Goal: Task Accomplishment & Management: Use online tool/utility

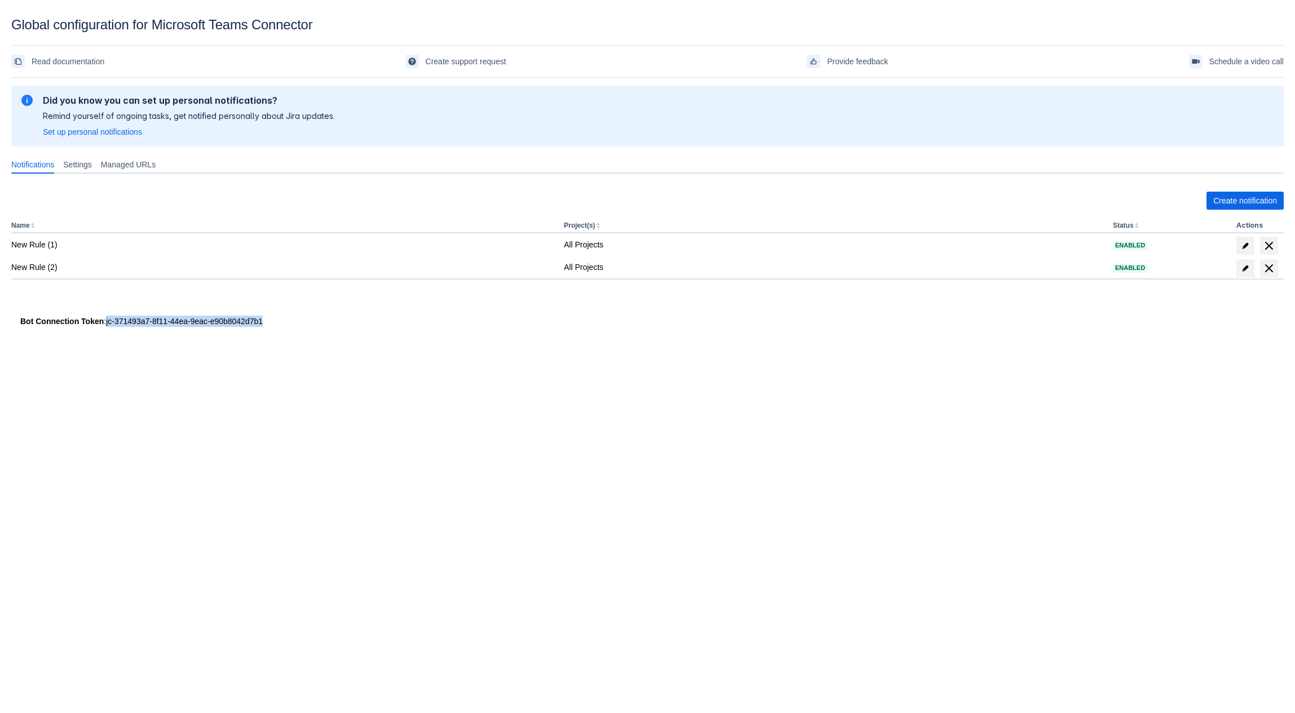
drag, startPoint x: 103, startPoint y: 323, endPoint x: 259, endPoint y: 319, distance: 156.2
click at [259, 319] on div "Bot Connection Token : jc-371493a7-8f11-44ea-9eac-e90b8042d7b1" at bounding box center [647, 321] width 1254 height 11
click at [1252, 197] on span "Create notification" at bounding box center [1245, 201] width 64 height 18
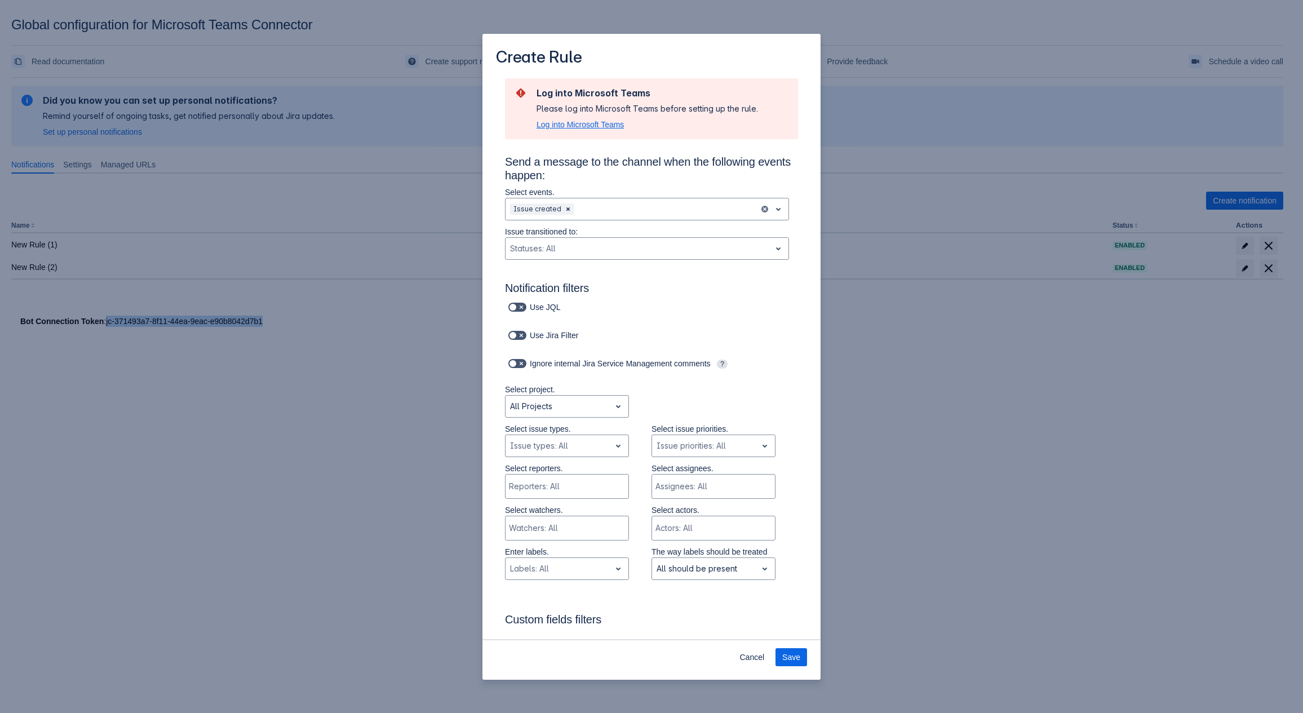
click at [584, 125] on span "Log into Microsoft Teams" at bounding box center [580, 124] width 87 height 11
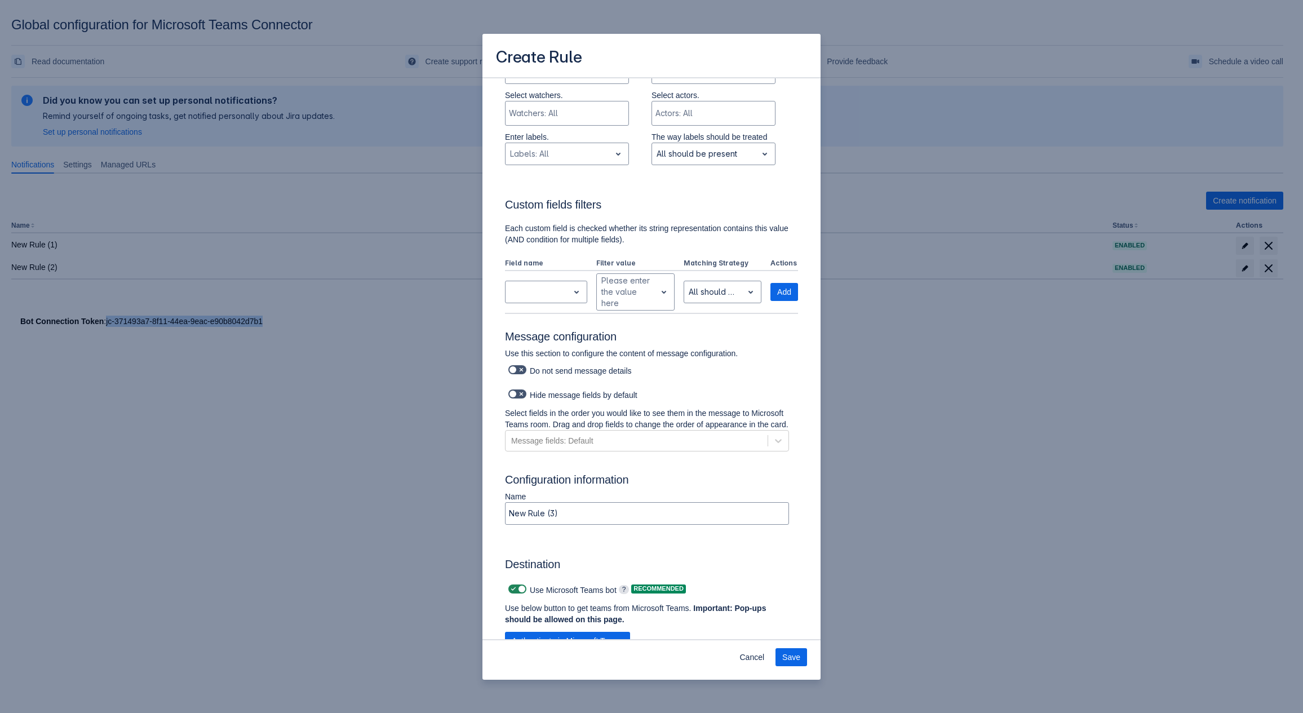
scroll to position [535, 0]
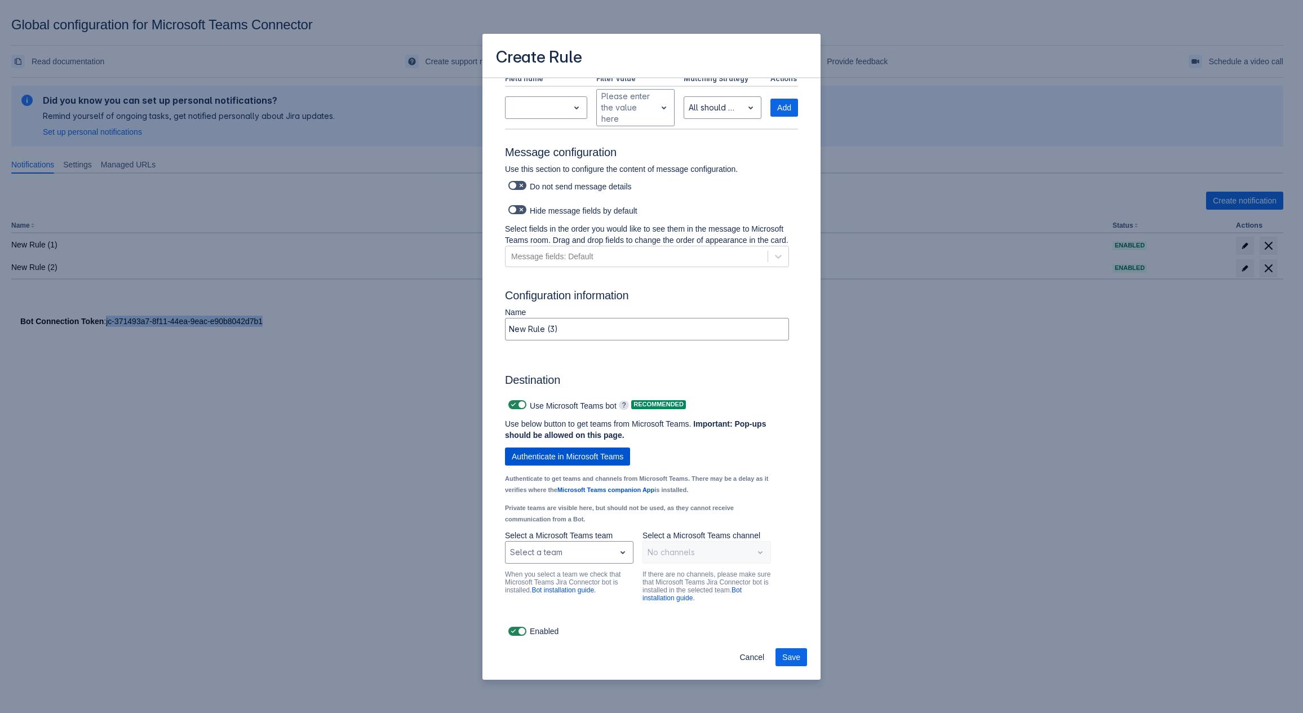
click at [610, 454] on span "Authenticate in Microsoft Teams" at bounding box center [568, 457] width 112 height 18
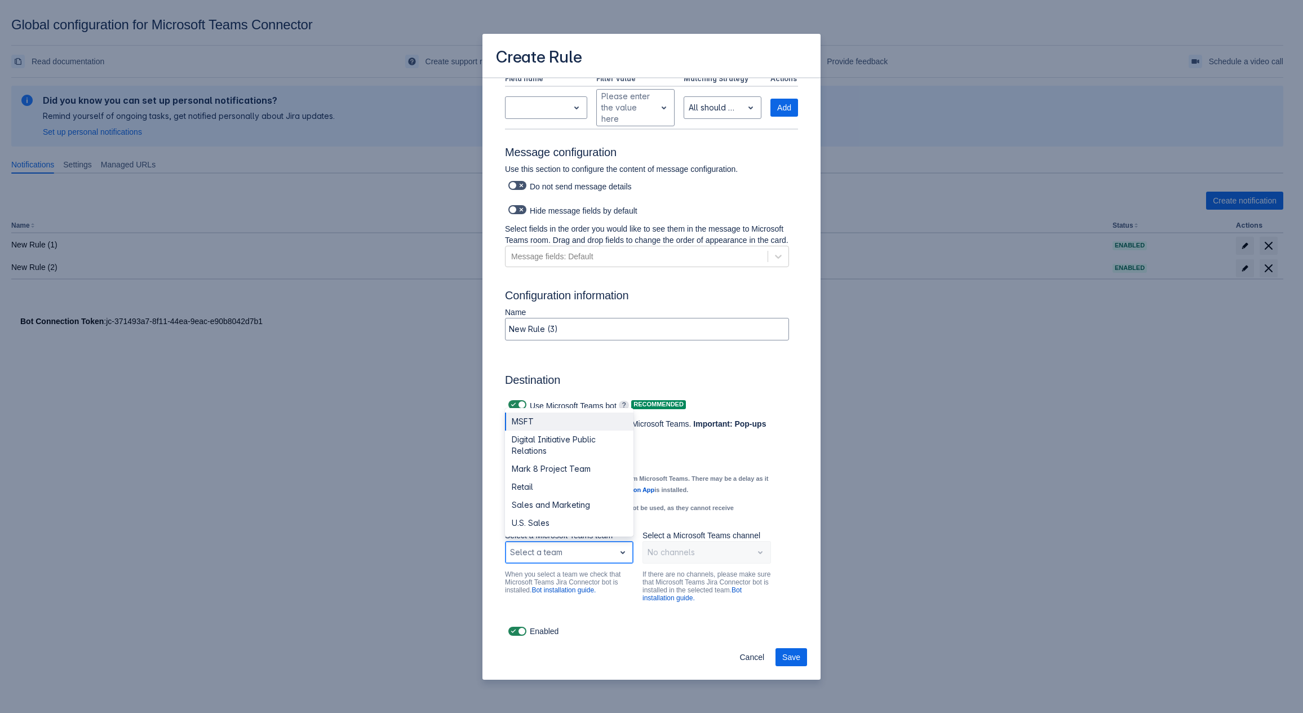
click at [572, 551] on div "Scrollable content" at bounding box center [560, 553] width 100 height 14
drag, startPoint x: 571, startPoint y: 471, endPoint x: 539, endPoint y: 486, distance: 35.6
click at [539, 486] on div "MSFT Digital Initiative Public Relations Mark 8 Project Team Retail Sales and M…" at bounding box center [569, 472] width 129 height 129
click at [539, 486] on div "Retail" at bounding box center [569, 487] width 129 height 18
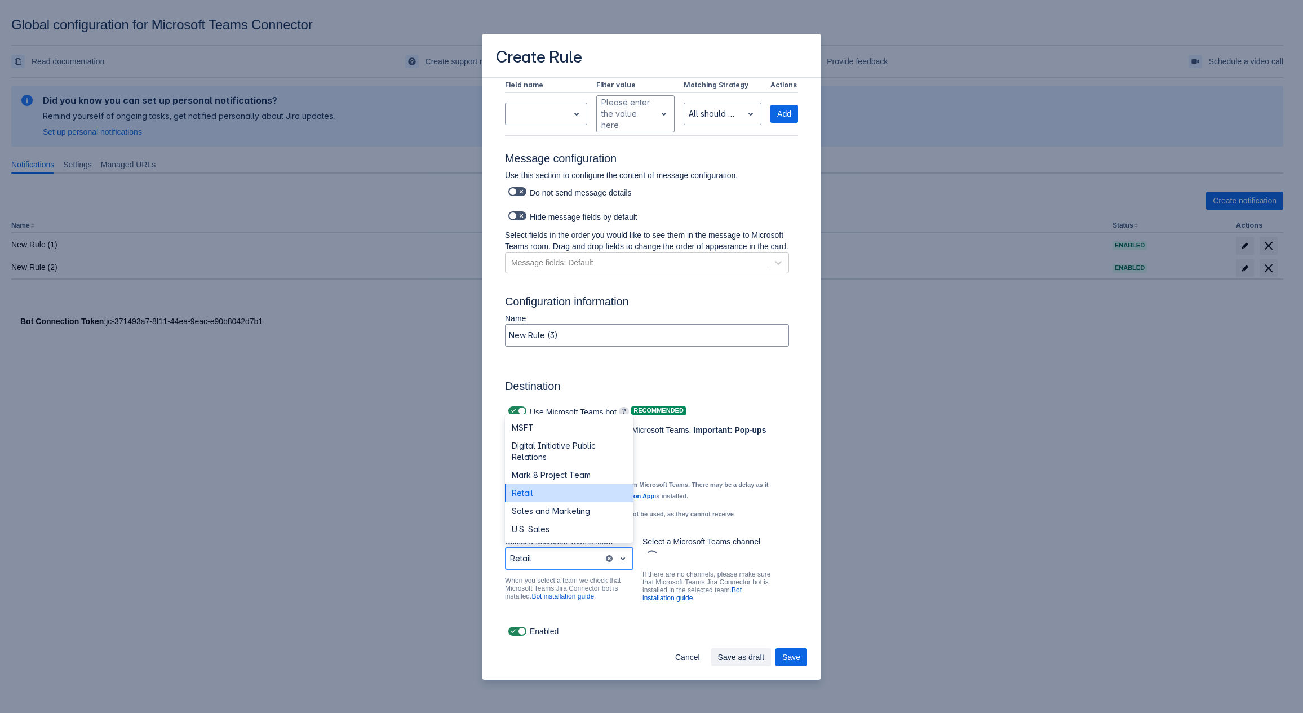
click at [565, 558] on div "Scrollable content" at bounding box center [554, 559] width 89 height 14
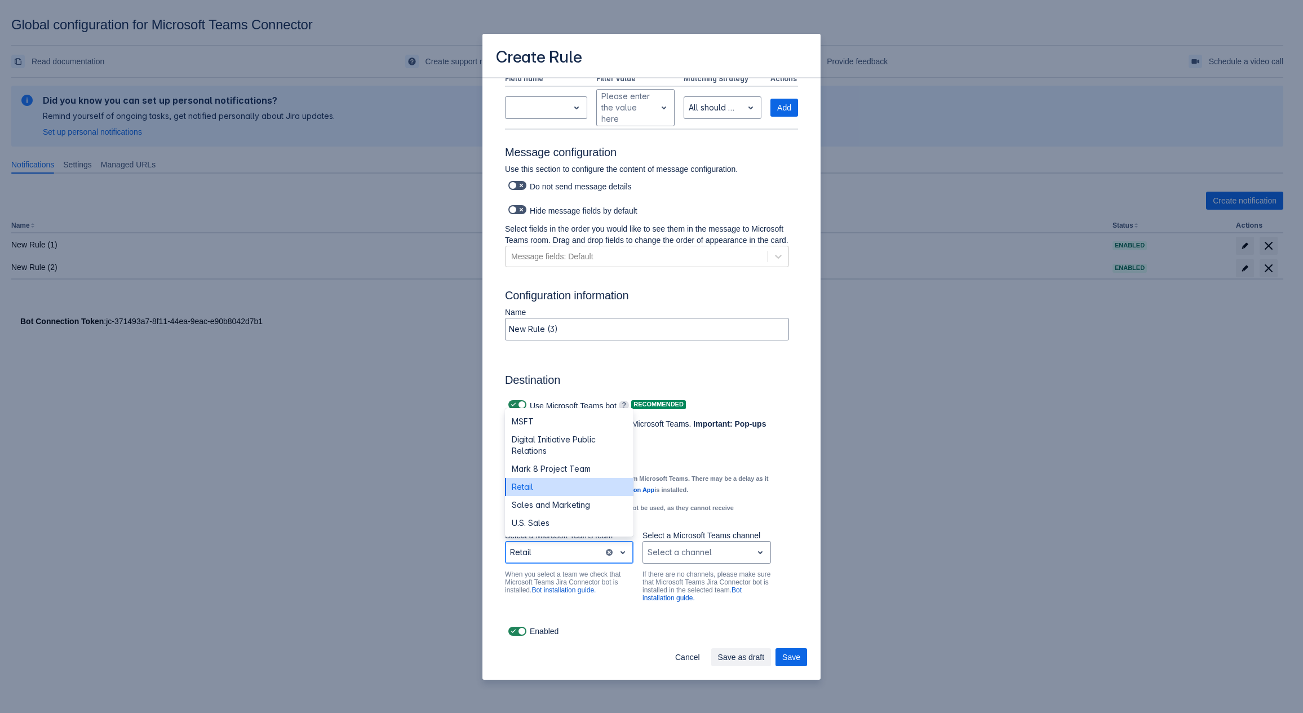
scroll to position [535, 0]
click at [541, 518] on div "U.S. Sales" at bounding box center [569, 523] width 129 height 18
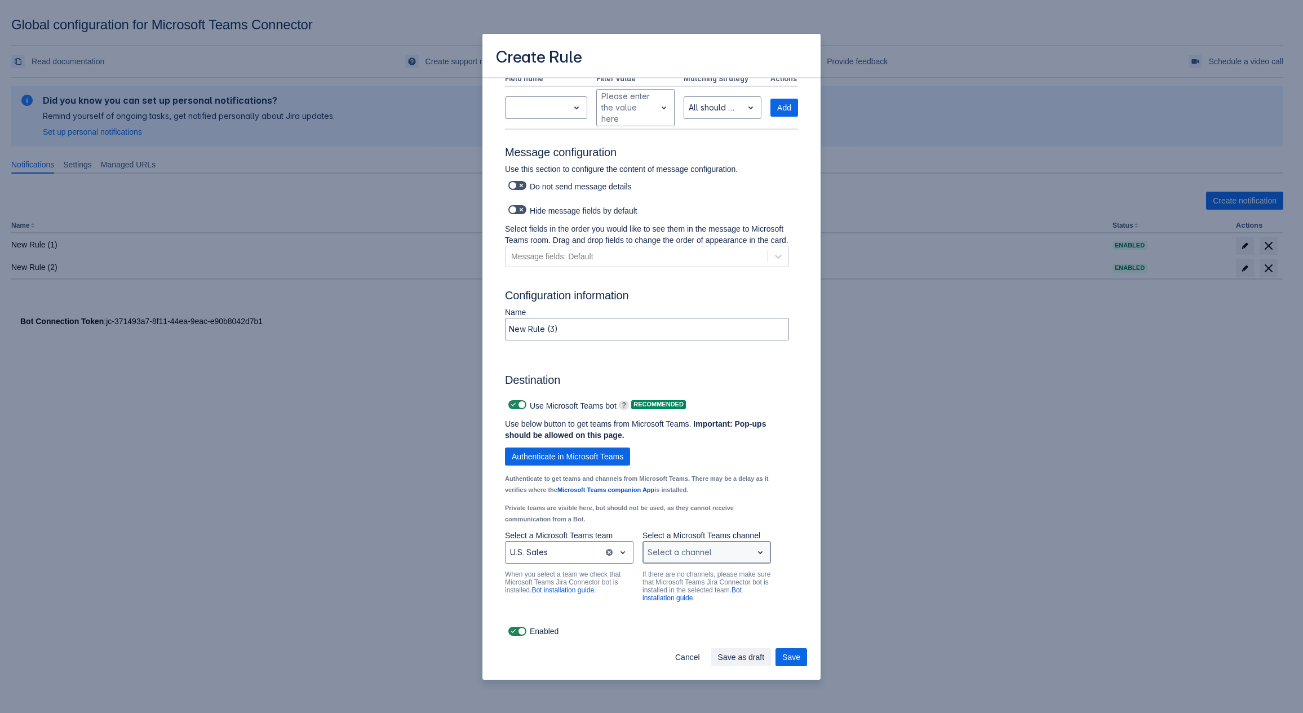
click at [695, 549] on div "Scrollable content" at bounding box center [698, 553] width 100 height 14
click at [682, 524] on div "General" at bounding box center [707, 523] width 129 height 18
drag, startPoint x: 788, startPoint y: 662, endPoint x: 760, endPoint y: 634, distance: 39.1
click at [786, 663] on span "Save" at bounding box center [791, 657] width 18 height 18
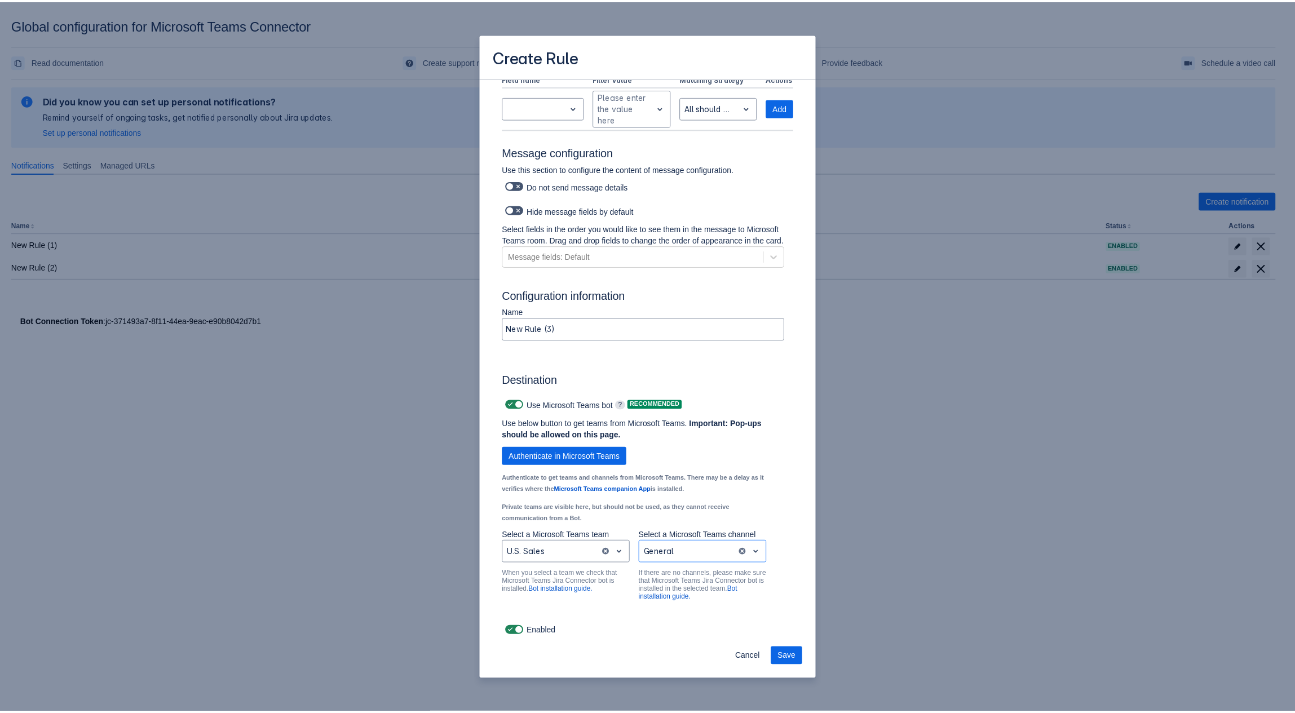
scroll to position [0, 0]
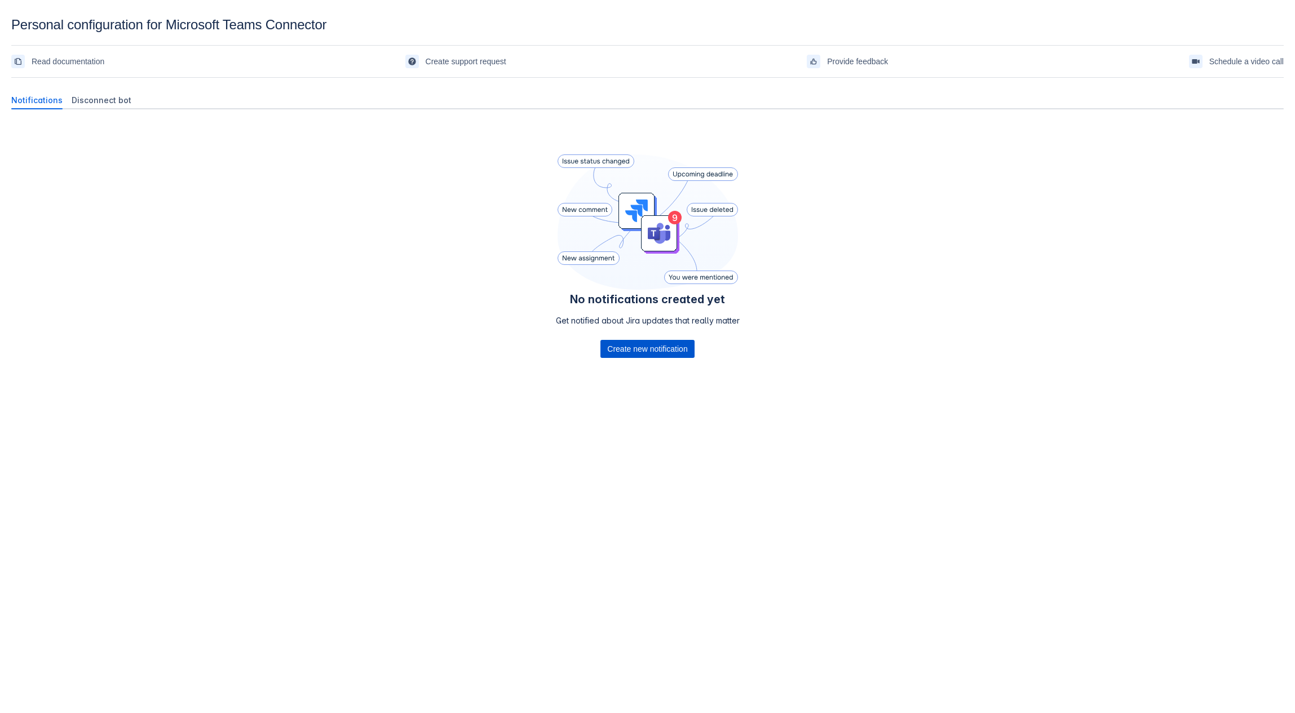
click at [656, 348] on span "Create new notification" at bounding box center [647, 349] width 80 height 18
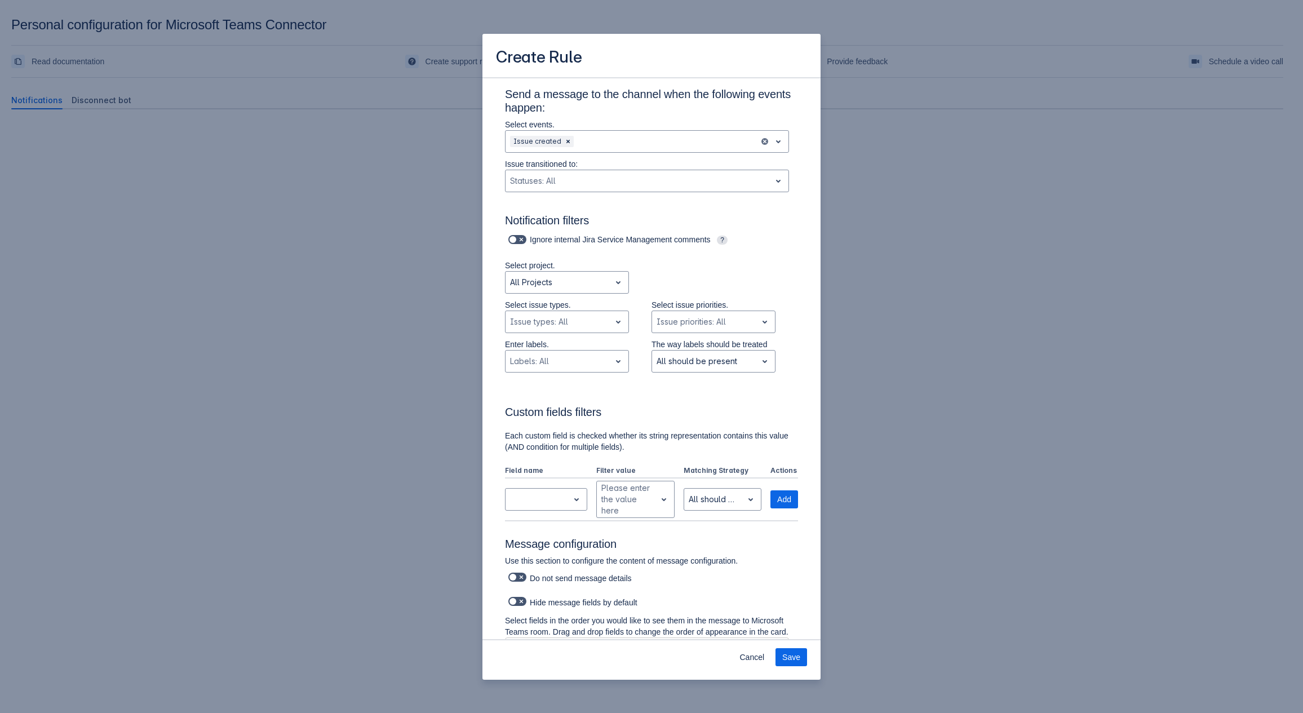
scroll to position [215, 0]
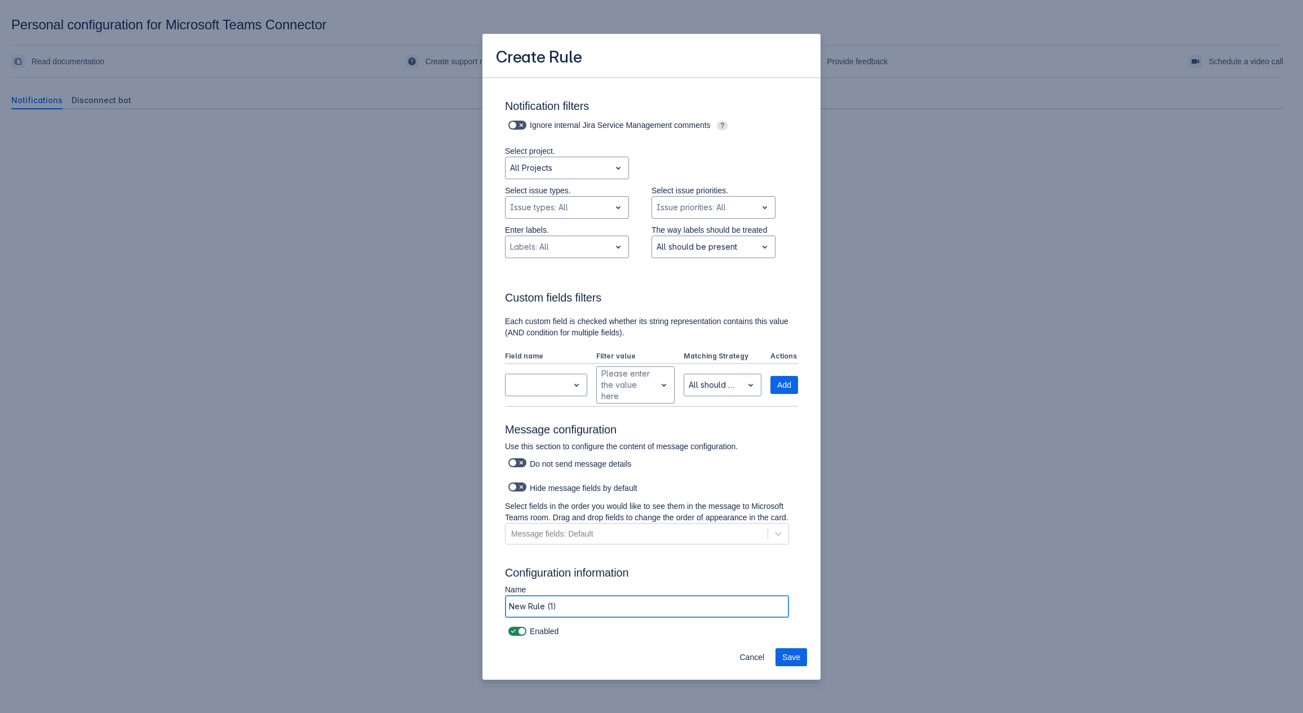
drag, startPoint x: 560, startPoint y: 611, endPoint x: 490, endPoint y: 607, distance: 69.5
click at [490, 608] on div "Notify me when Issue I am assignee matches the filters below Issue I am creator…" at bounding box center [652, 258] width 338 height 766
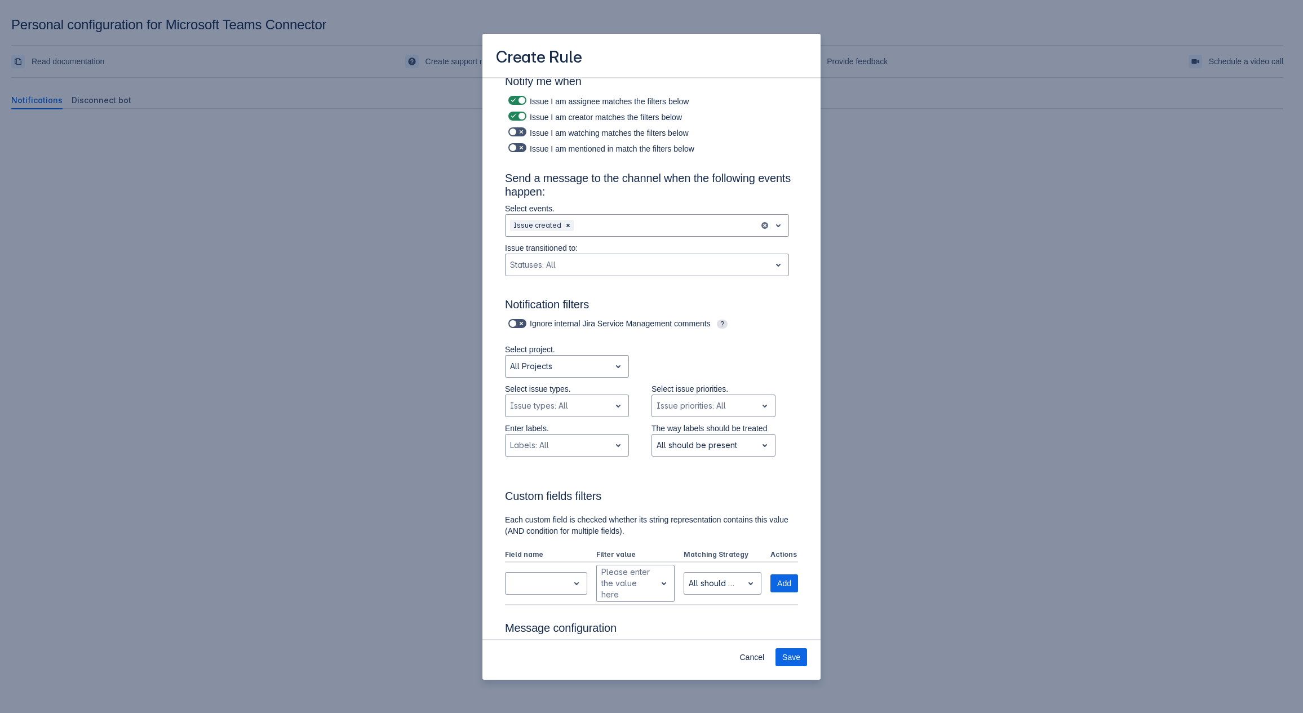
scroll to position [58, 0]
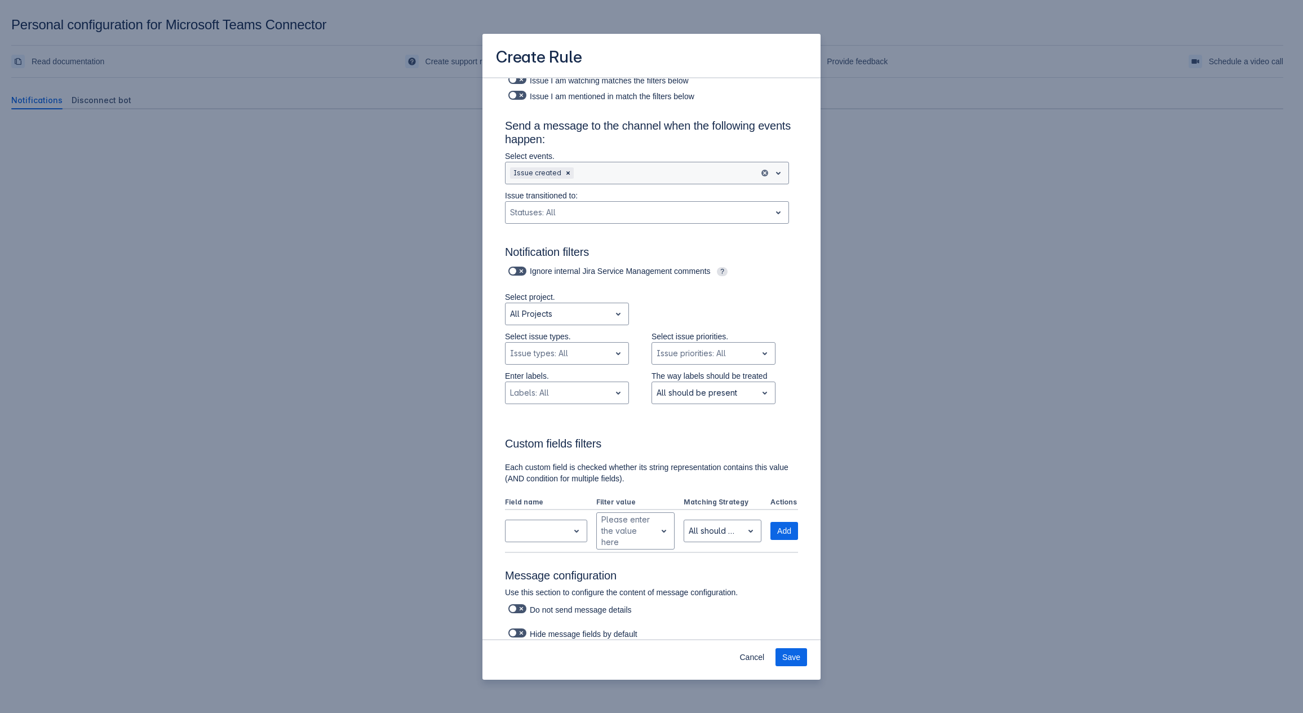
type input "bot notification artem"
click at [627, 178] on div at bounding box center [665, 173] width 179 height 14
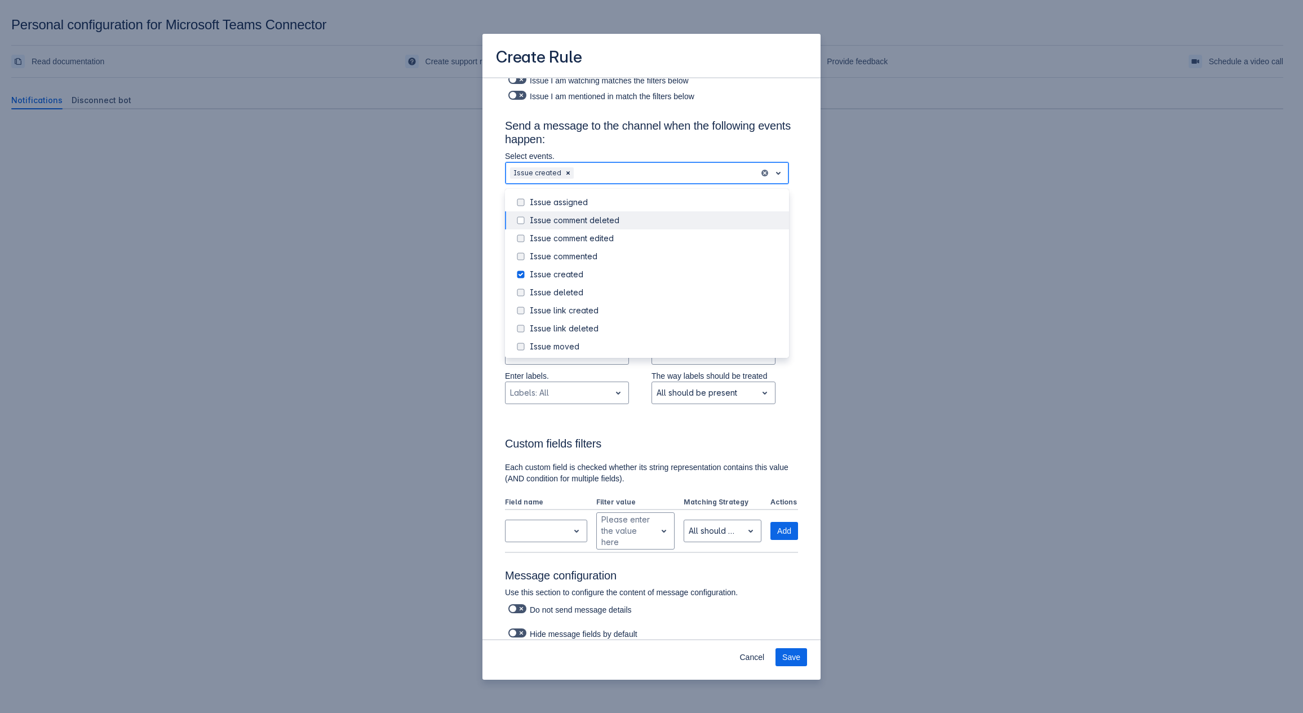
click at [573, 224] on div "Issue comment deleted" at bounding box center [656, 220] width 253 height 11
click at [543, 241] on div "Issue comment edited" at bounding box center [656, 238] width 253 height 11
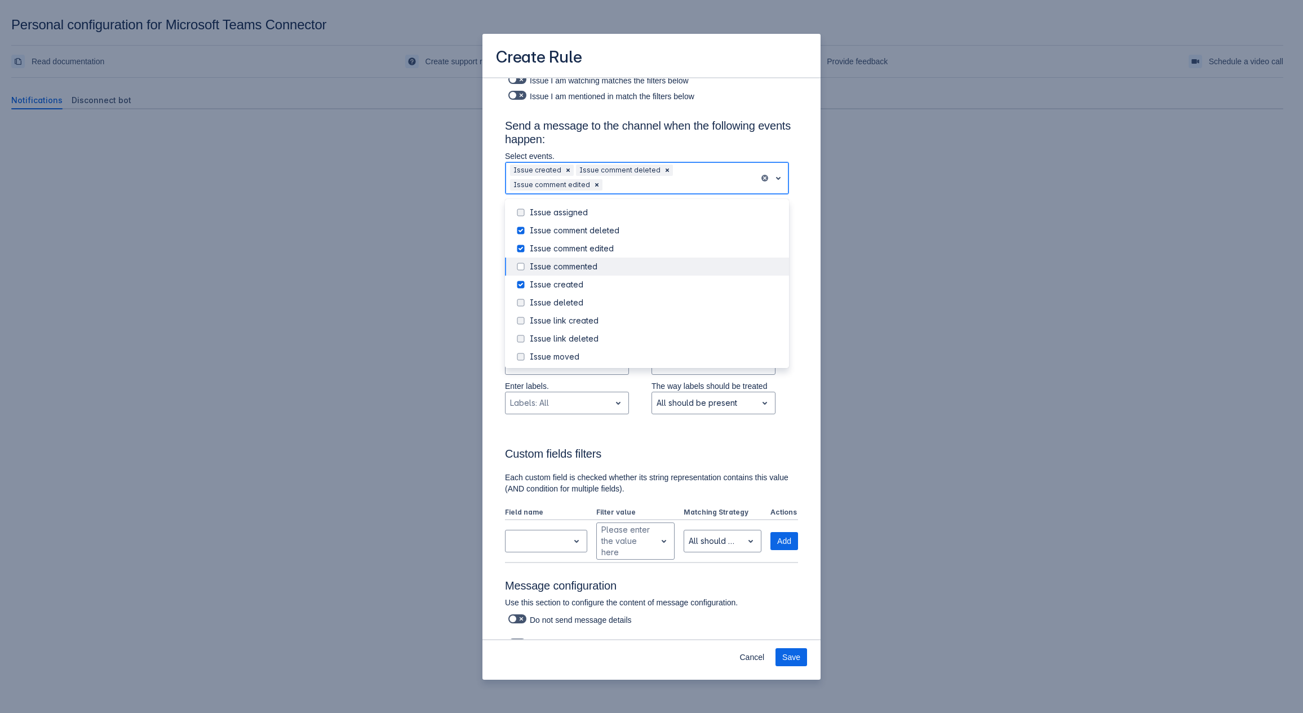
click at [530, 260] on div "Issue commented" at bounding box center [647, 267] width 284 height 18
click at [530, 211] on div "Issue assigned" at bounding box center [656, 212] width 253 height 11
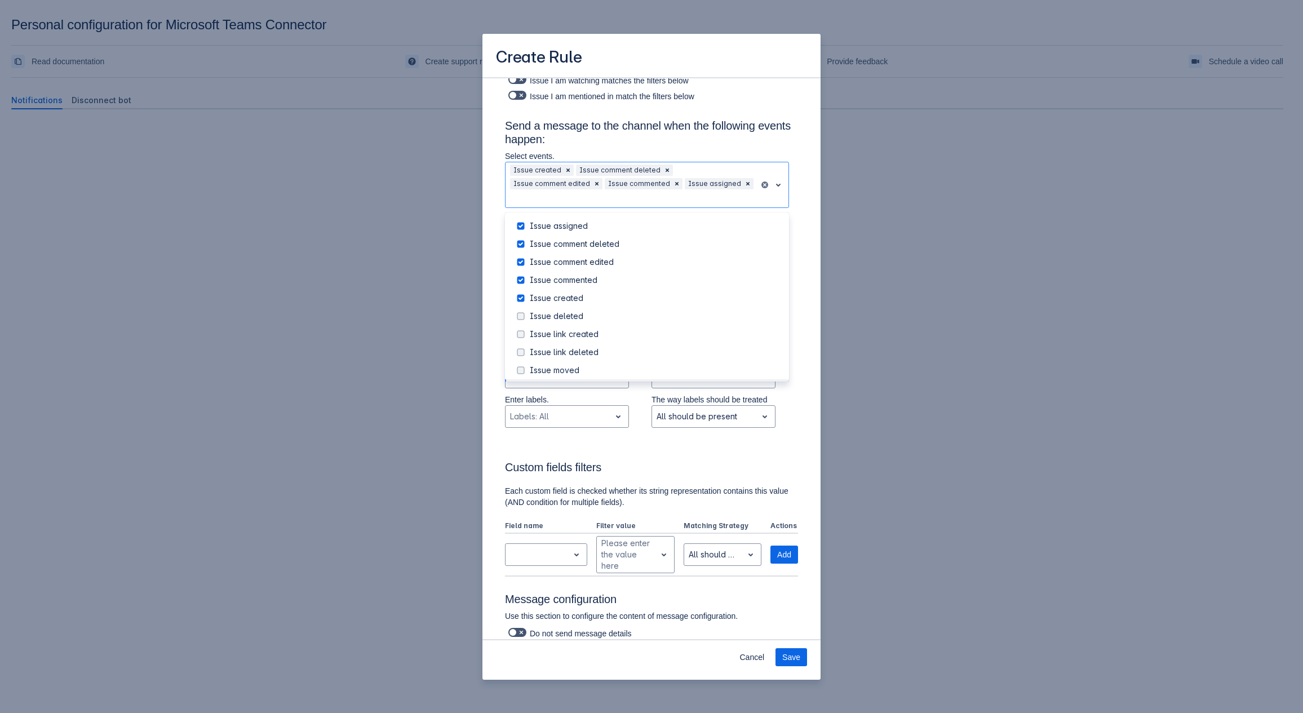
click at [794, 453] on div "Notify me when Issue I am assignee matches the filters below Issue I am creator…" at bounding box center [651, 415] width 311 height 787
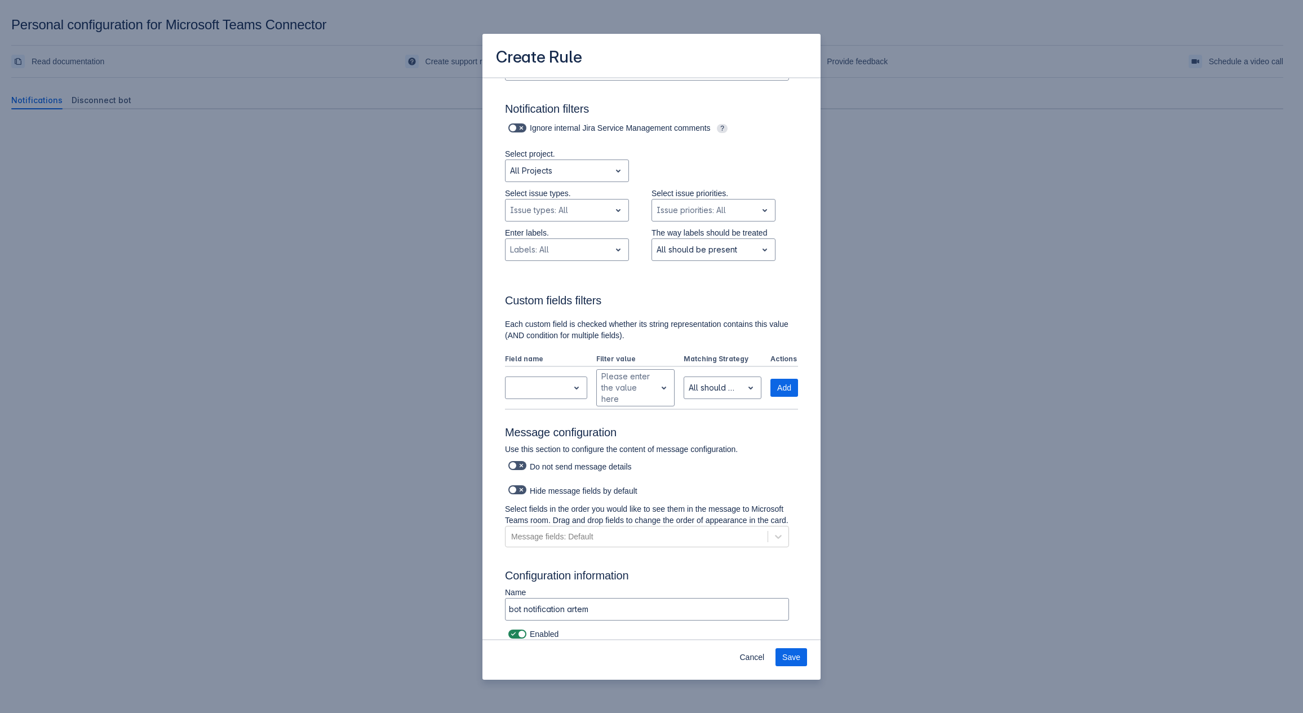
scroll to position [225, 0]
click at [785, 658] on span "Save" at bounding box center [791, 657] width 18 height 18
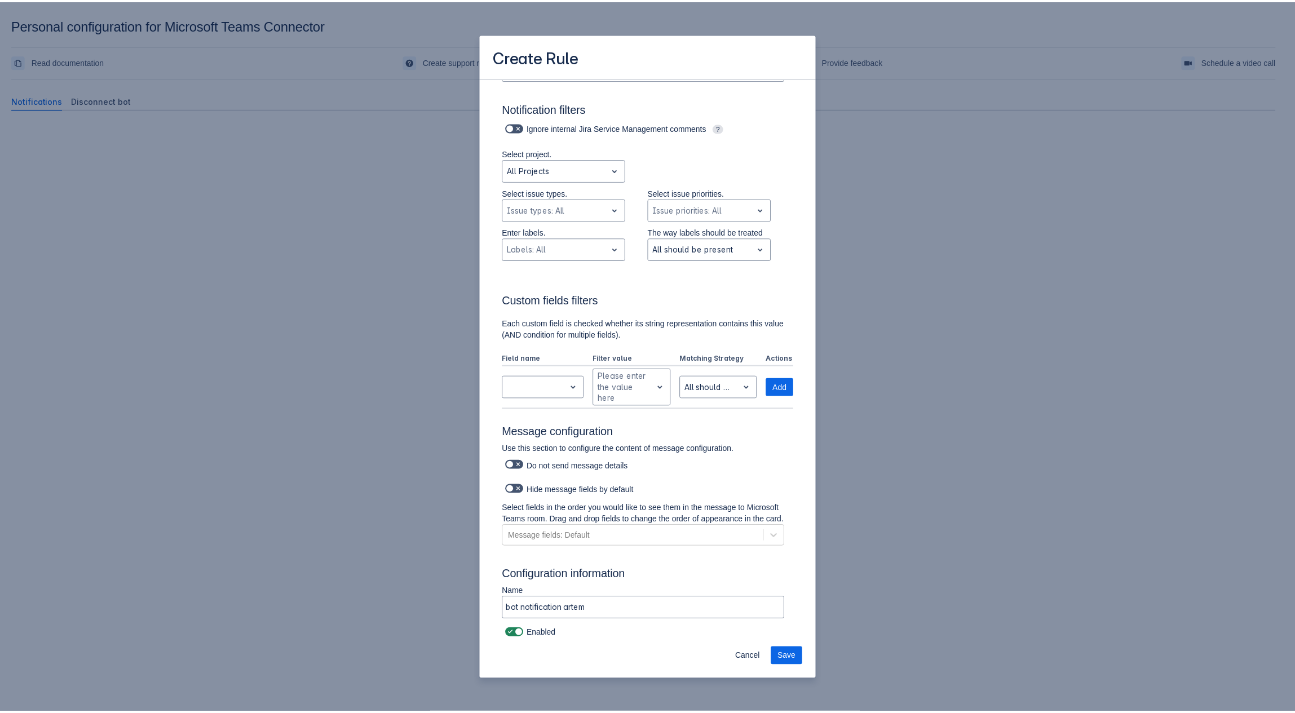
scroll to position [0, 0]
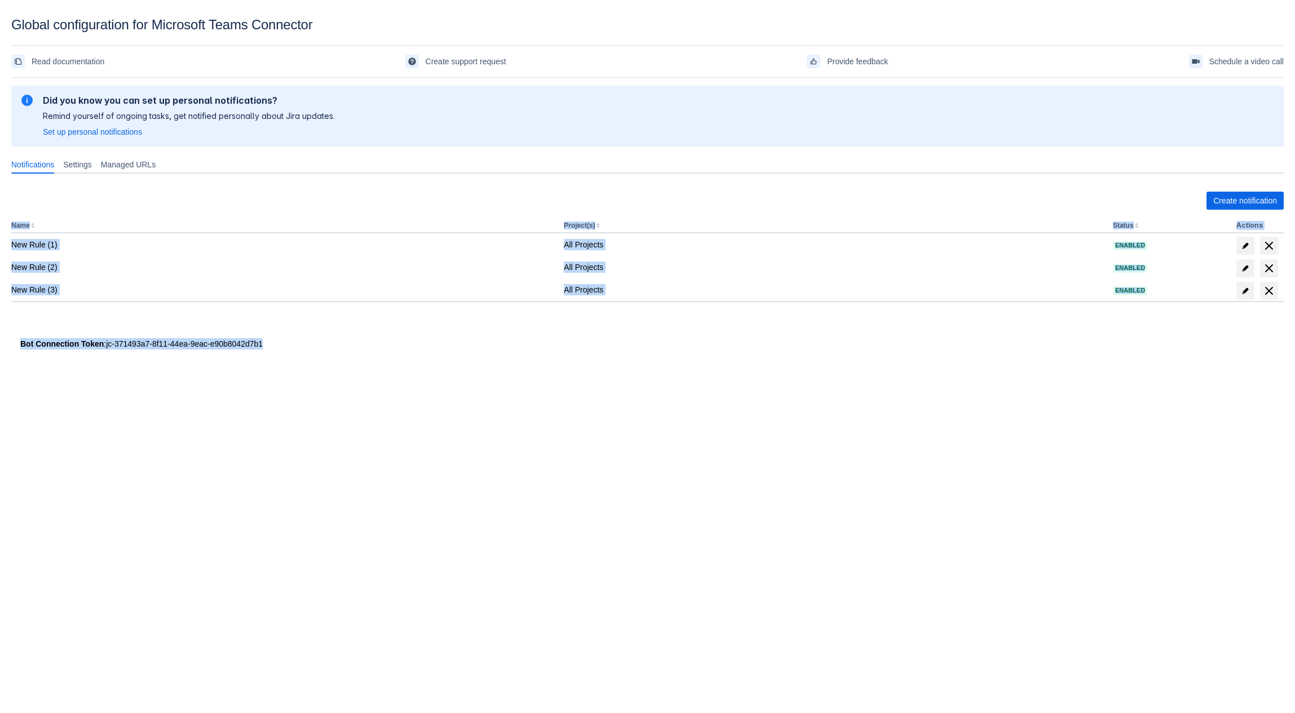
drag, startPoint x: 269, startPoint y: 337, endPoint x: 219, endPoint y: 342, distance: 49.9
click at [143, 348] on div "Please refresh the page and try again. If the issue persist please contact supp…" at bounding box center [647, 229] width 1272 height 294
drag, startPoint x: 219, startPoint y: 342, endPoint x: 269, endPoint y: 347, distance: 50.4
click at [220, 342] on div "Bot Connection Token : jc-371493a7-8f11-44ea-9eac-e90b8042d7b1" at bounding box center [647, 343] width 1254 height 11
drag, startPoint x: 264, startPoint y: 343, endPoint x: 103, endPoint y: 342, distance: 160.7
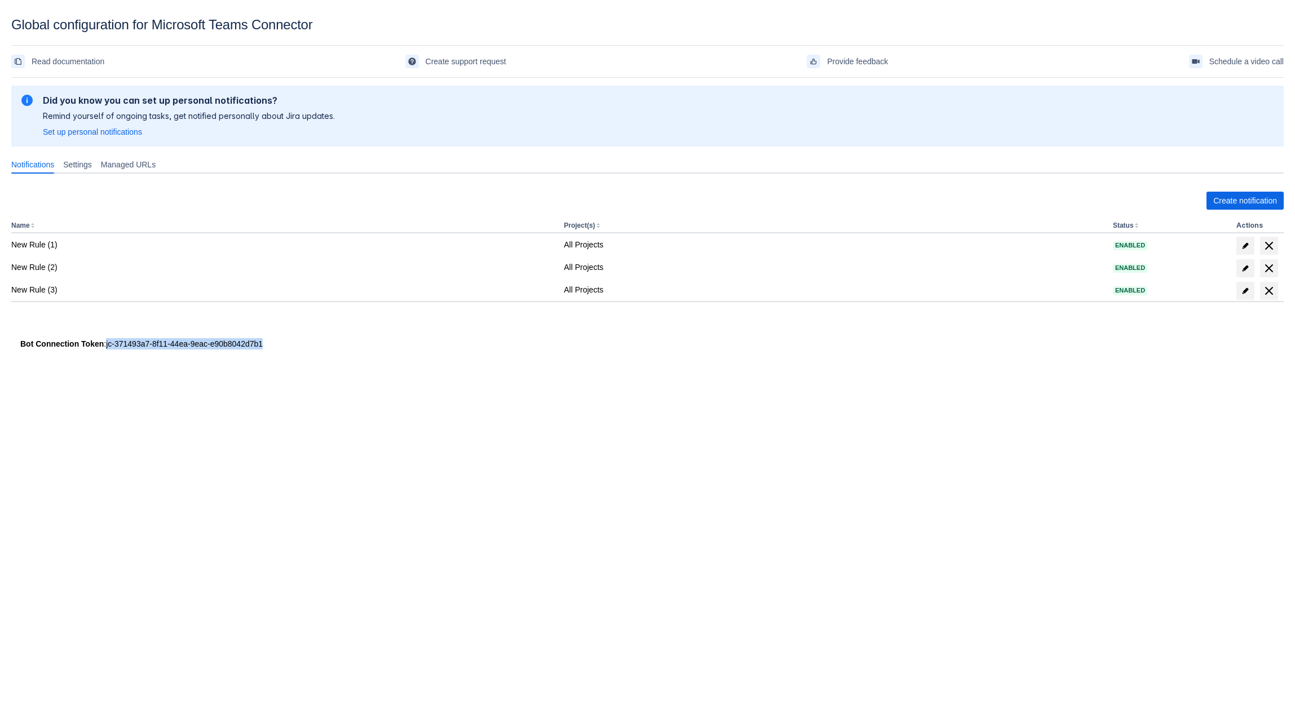
click at [103, 342] on div "Bot Connection Token : jc-371493a7-8f11-44ea-9eac-e90b8042d7b1" at bounding box center [647, 343] width 1254 height 11
copy div "jc-371493a7-8f11-44ea-9eac-e90b8042d7b1"
click at [1218, 201] on span "Create notification" at bounding box center [1245, 201] width 64 height 18
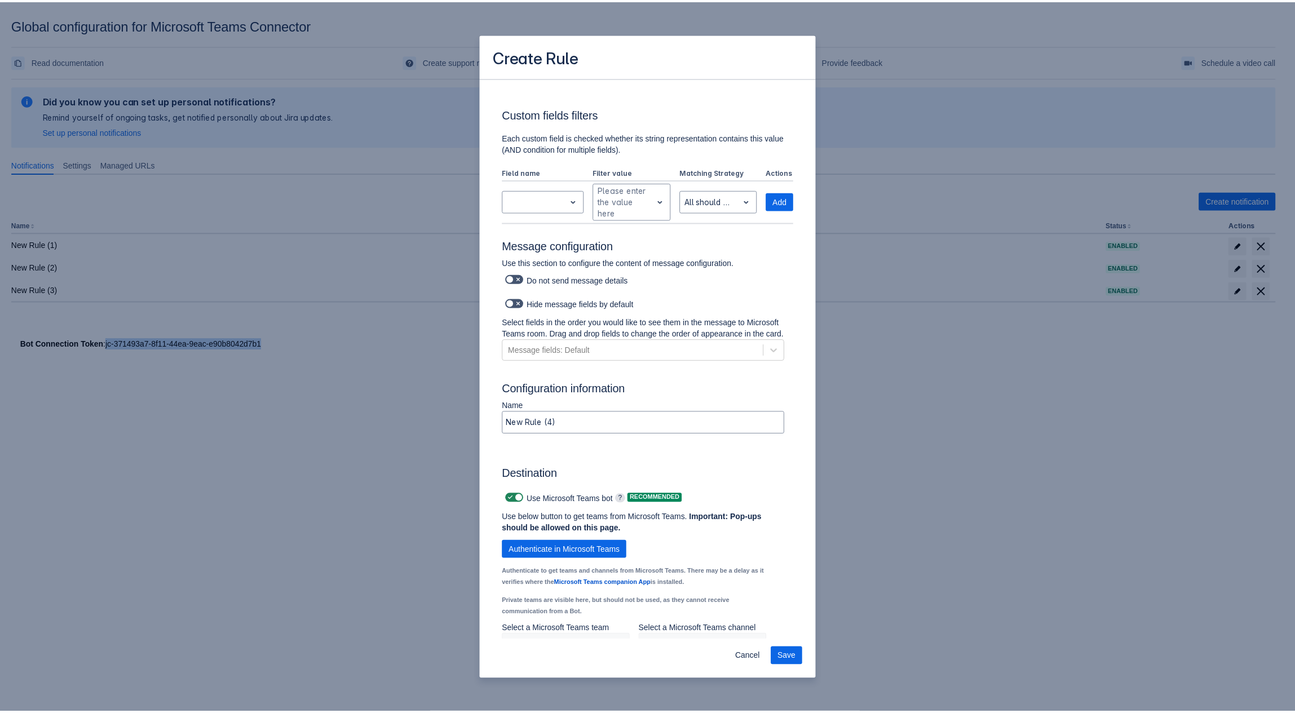
scroll to position [612, 0]
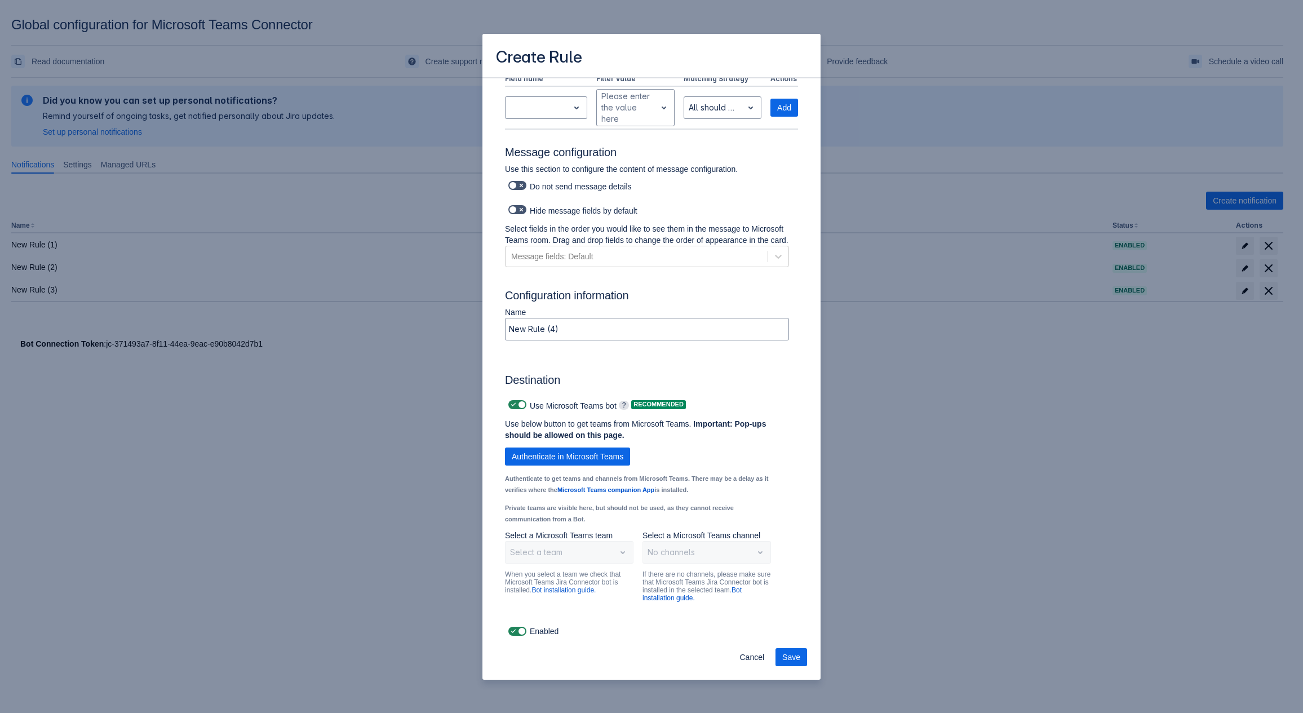
click at [924, 290] on div "Create Rule Log into Microsoft Teams Please log into Microsoft Teams before set…" at bounding box center [651, 356] width 1303 height 713
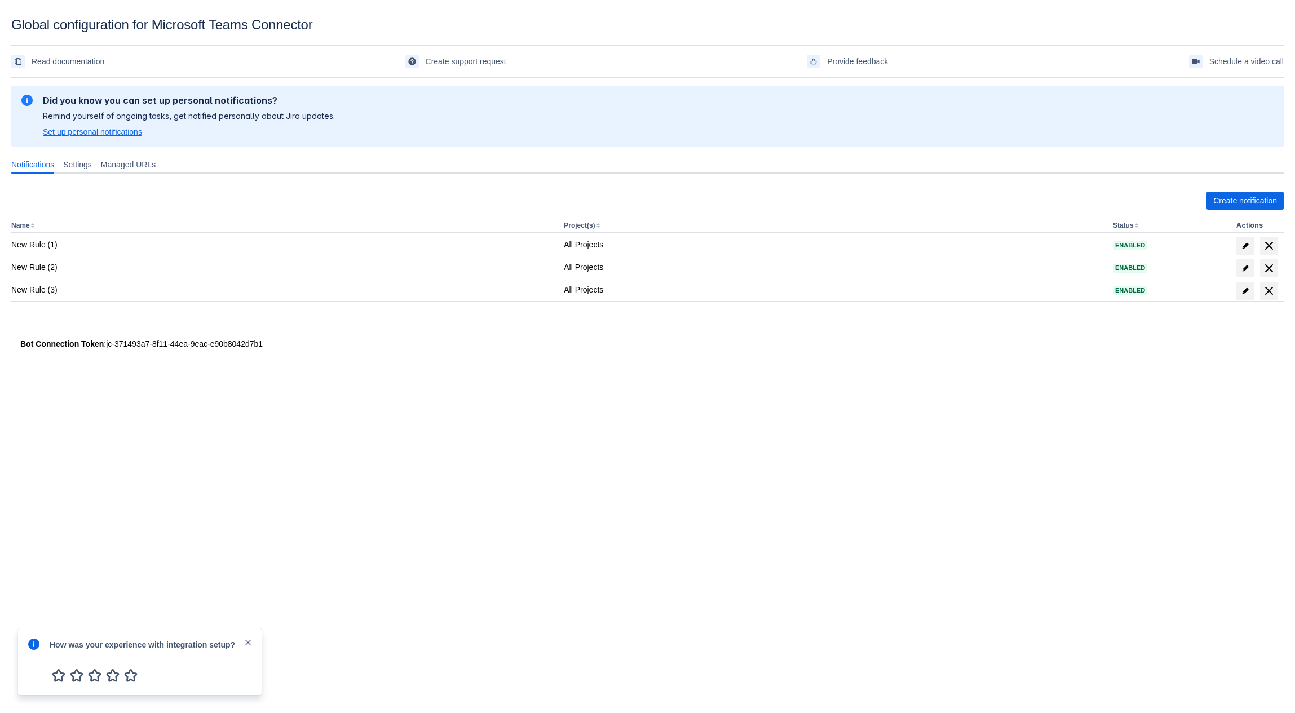
click at [112, 134] on span "Set up personal notifications" at bounding box center [92, 131] width 99 height 11
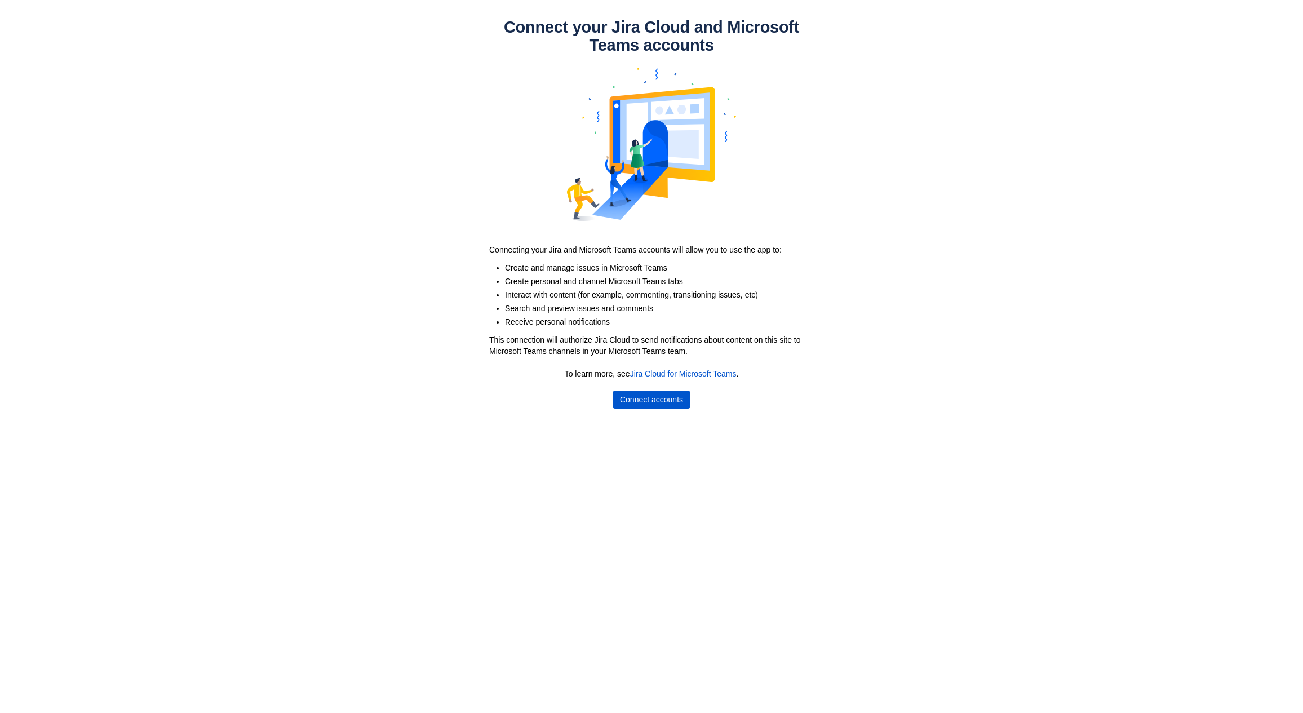
click at [637, 401] on span "Connect accounts" at bounding box center [651, 400] width 63 height 18
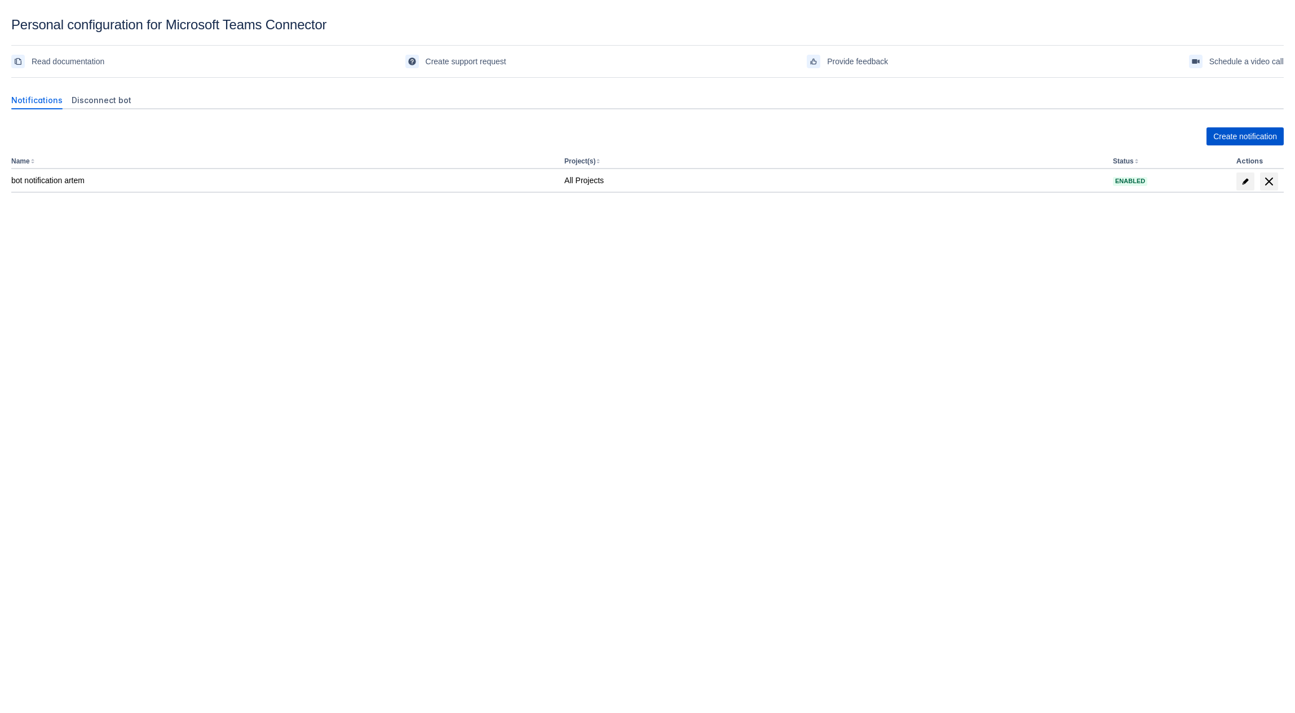
click at [1234, 132] on span "Create notification" at bounding box center [1245, 136] width 64 height 18
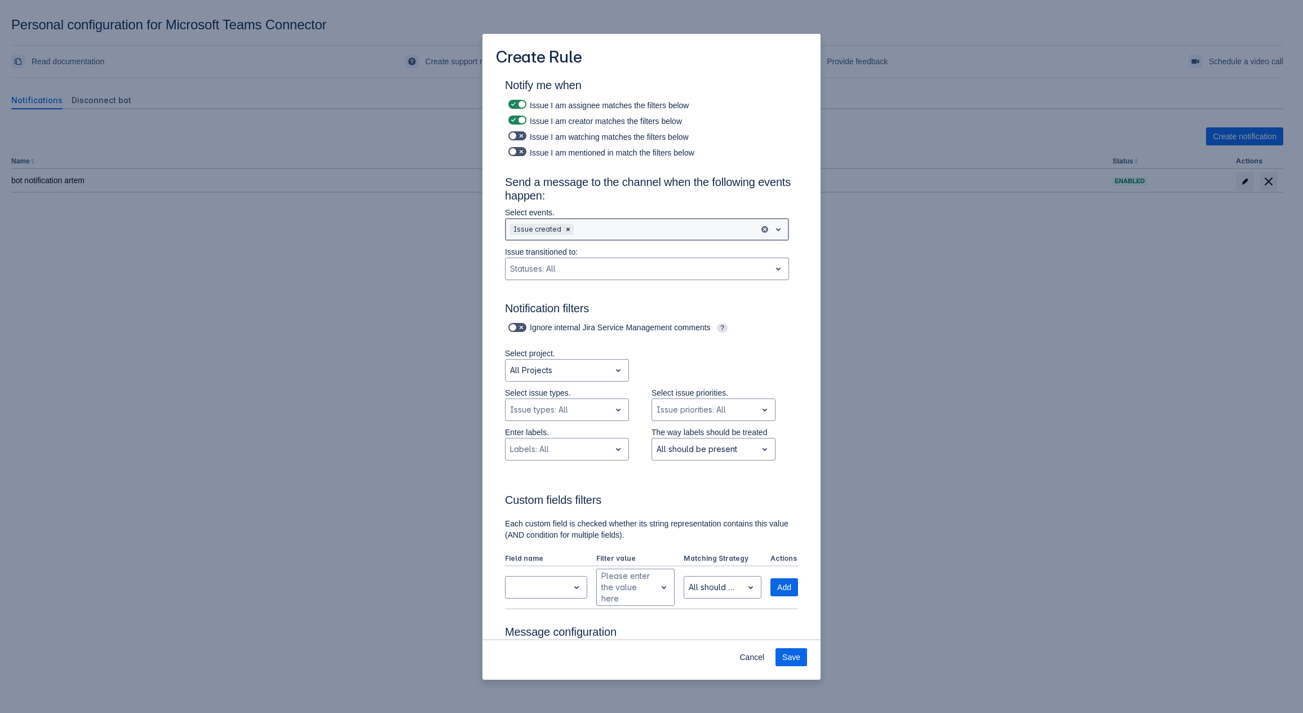
click at [607, 223] on div at bounding box center [665, 230] width 179 height 14
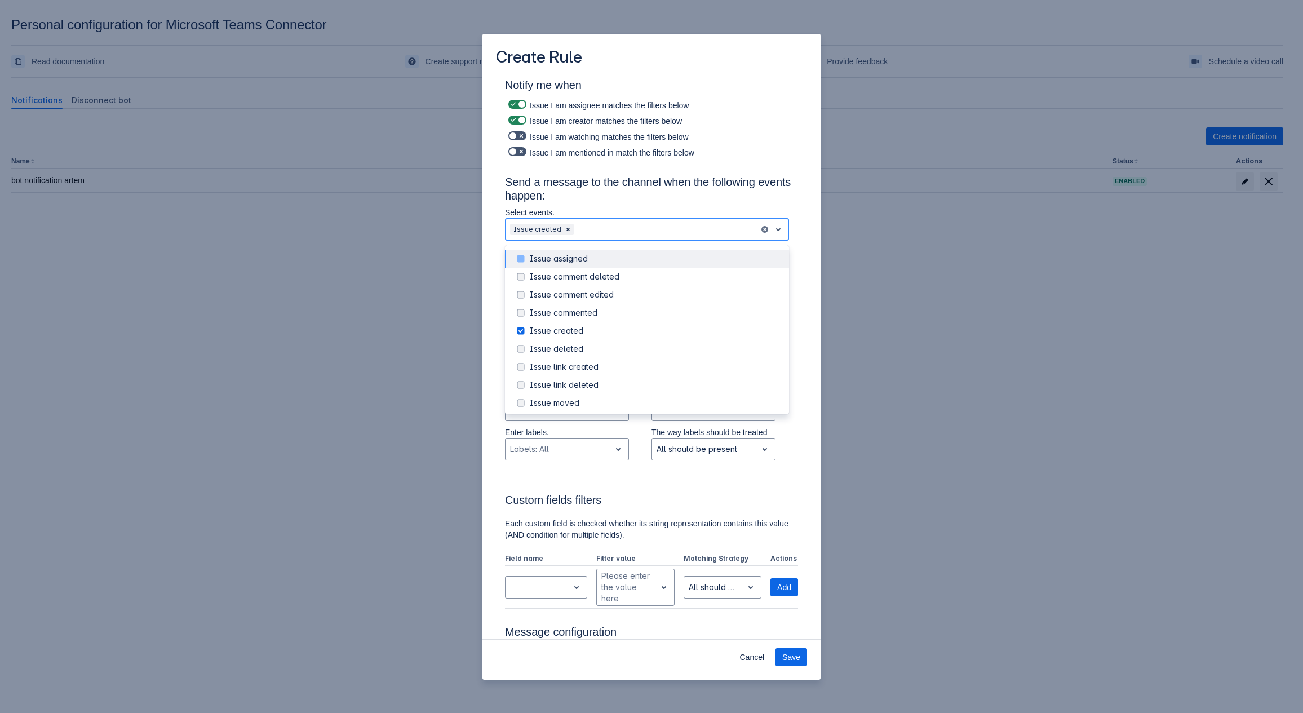
click at [520, 260] on span at bounding box center [521, 259] width 14 height 14
click at [520, 284] on span at bounding box center [521, 277] width 14 height 14
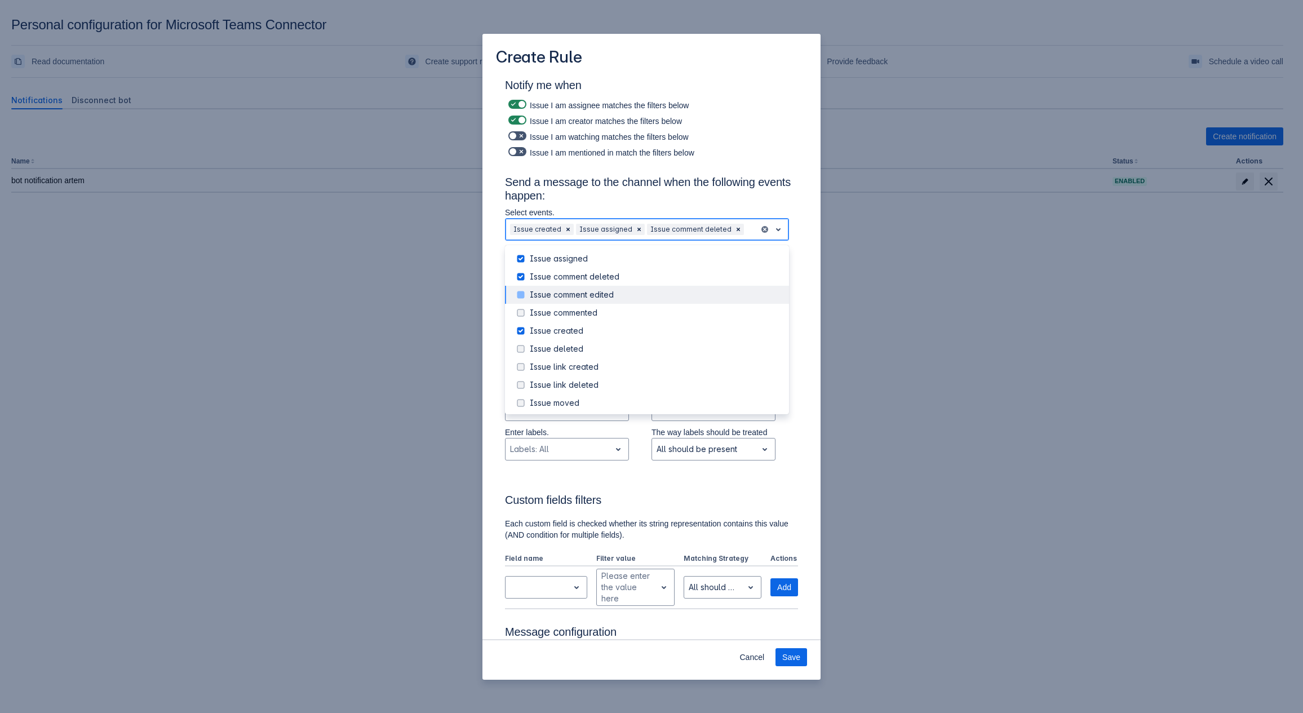
click at [524, 297] on span at bounding box center [521, 295] width 14 height 14
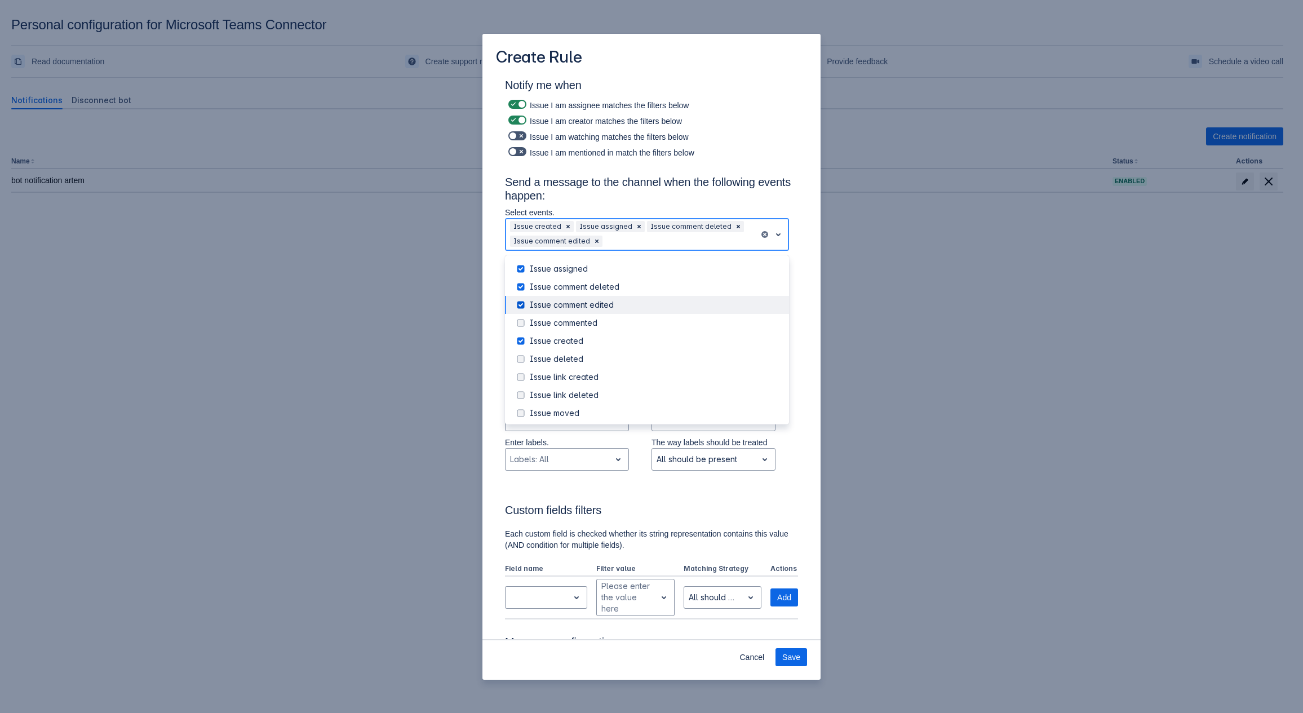
click at [524, 313] on div "Issue comment edited" at bounding box center [647, 305] width 284 height 18
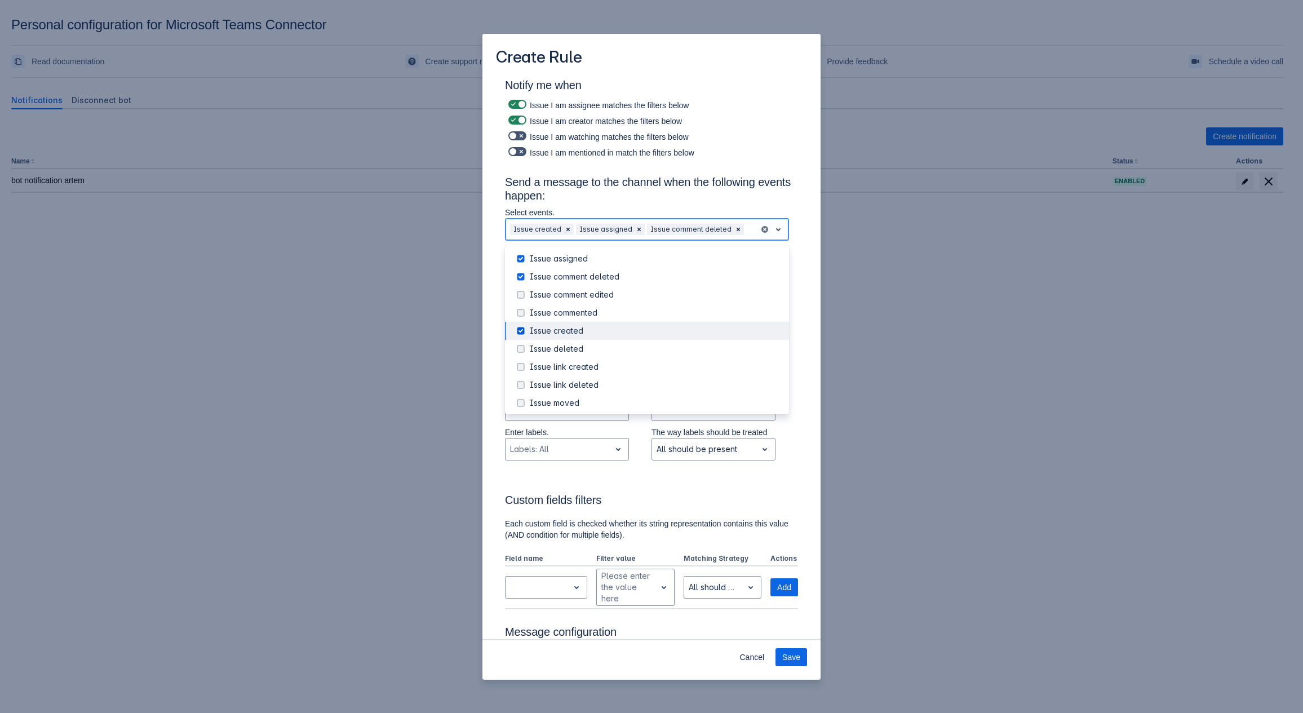
click at [521, 330] on span at bounding box center [521, 331] width 14 height 14
click at [523, 315] on span at bounding box center [521, 313] width 14 height 14
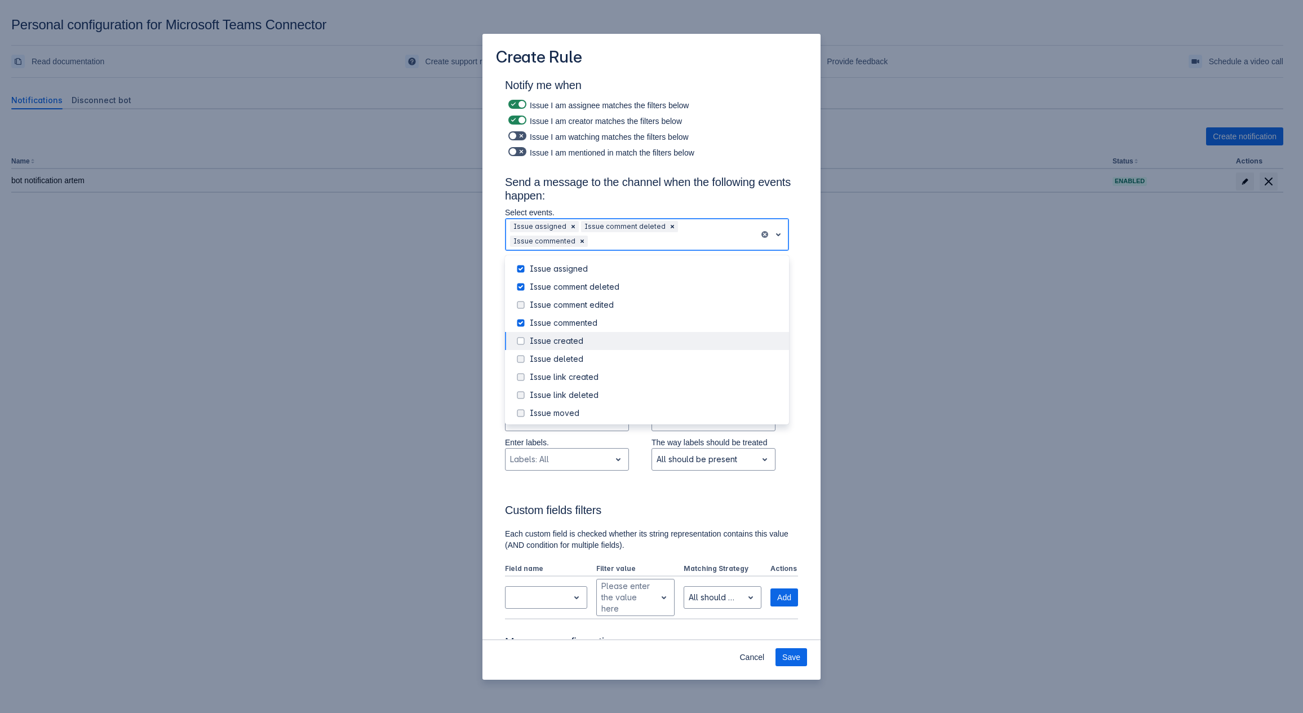
click at [523, 335] on span at bounding box center [521, 341] width 14 height 14
click at [521, 305] on span at bounding box center [521, 305] width 14 height 14
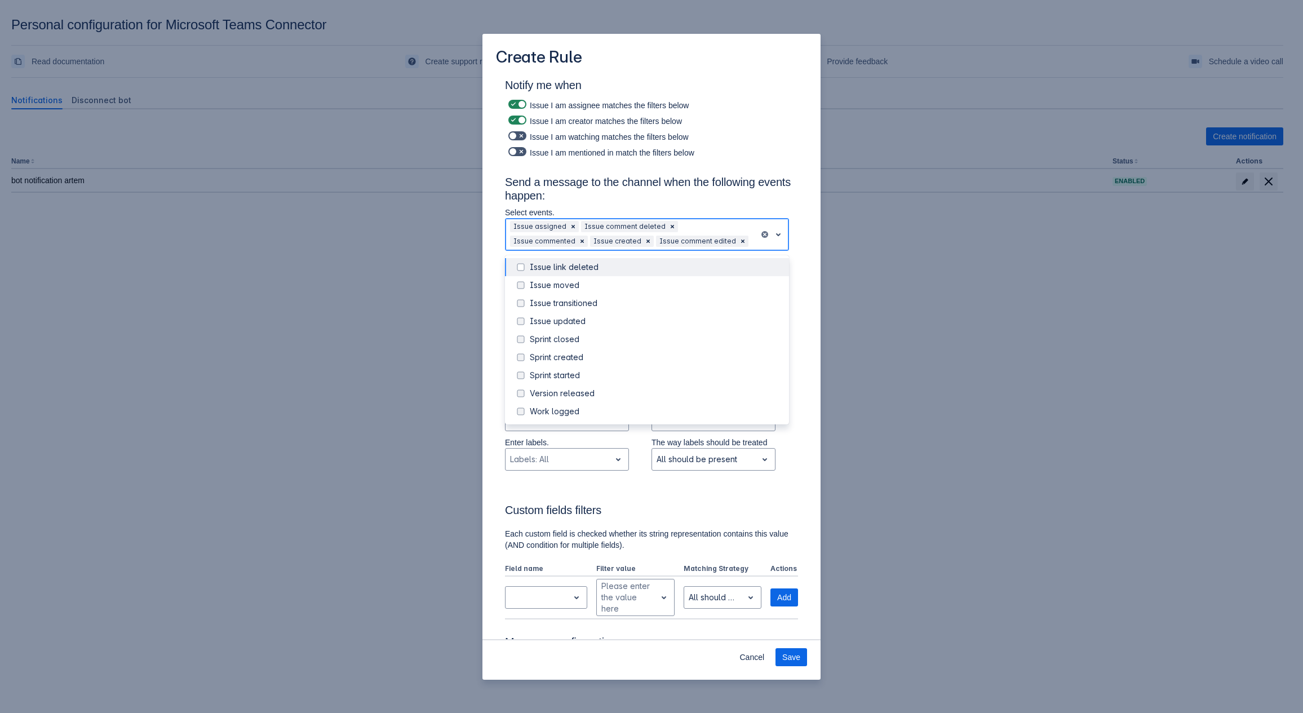
scroll to position [129, 0]
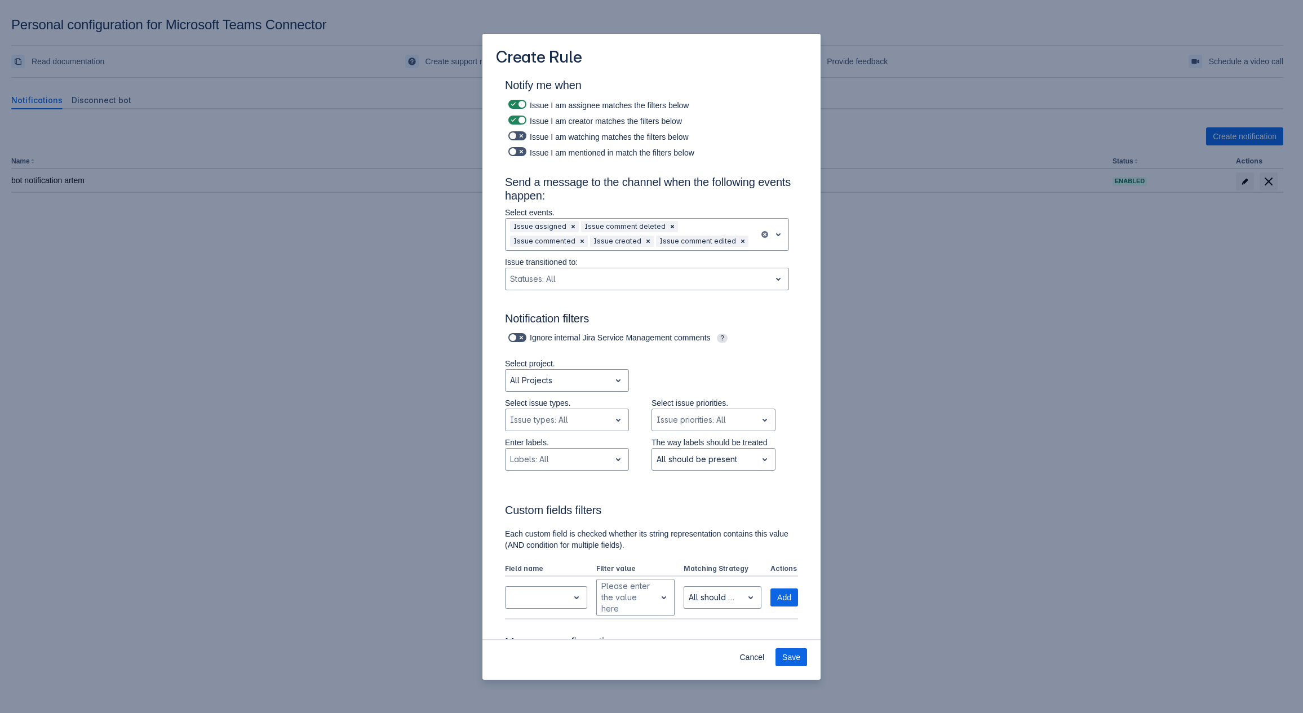
click at [803, 289] on div "Notify me when Issue I am assignee matches the filters below Issue I am creator…" at bounding box center [652, 465] width 338 height 776
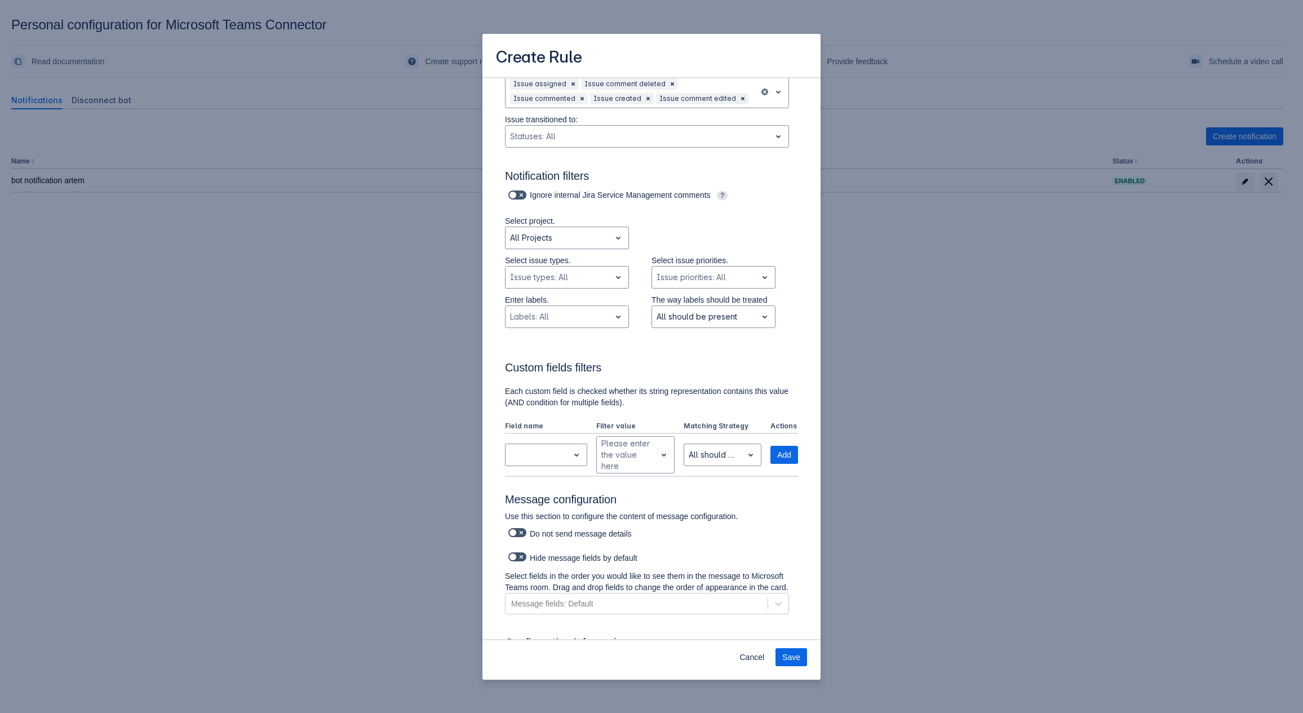
scroll to position [225, 0]
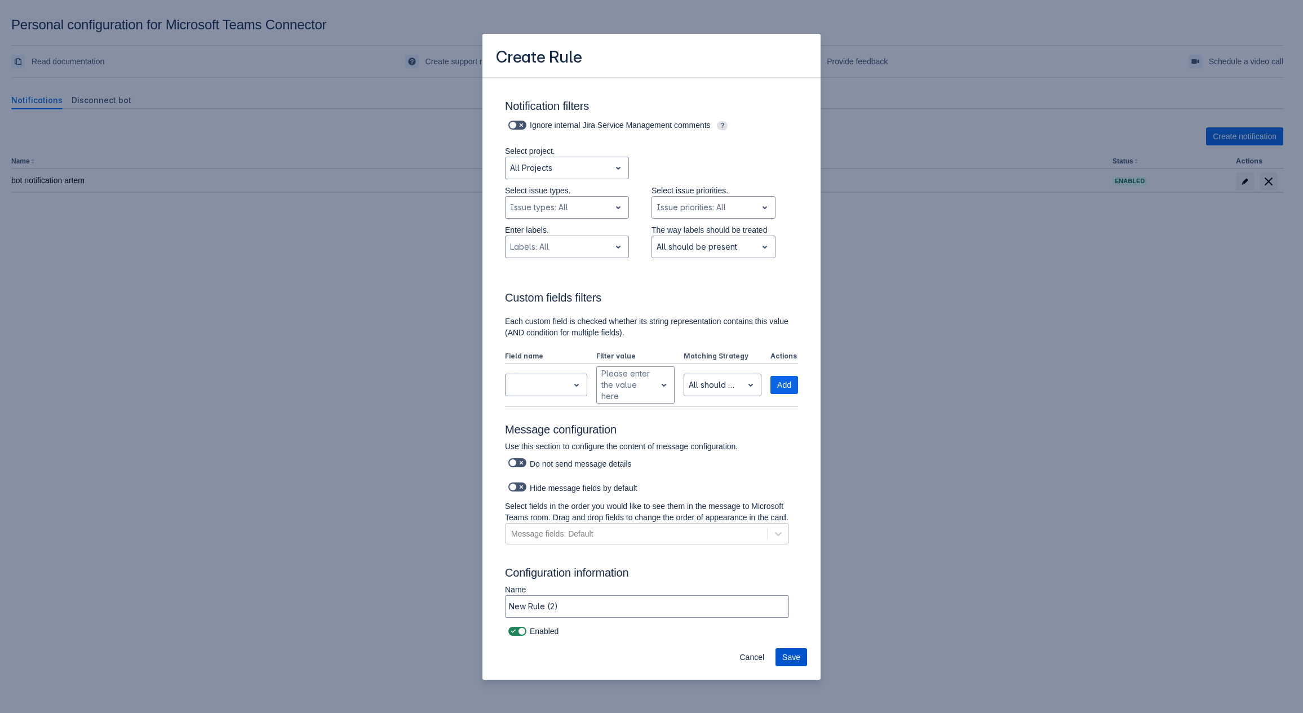
click at [782, 653] on button "Save" at bounding box center [792, 657] width 32 height 18
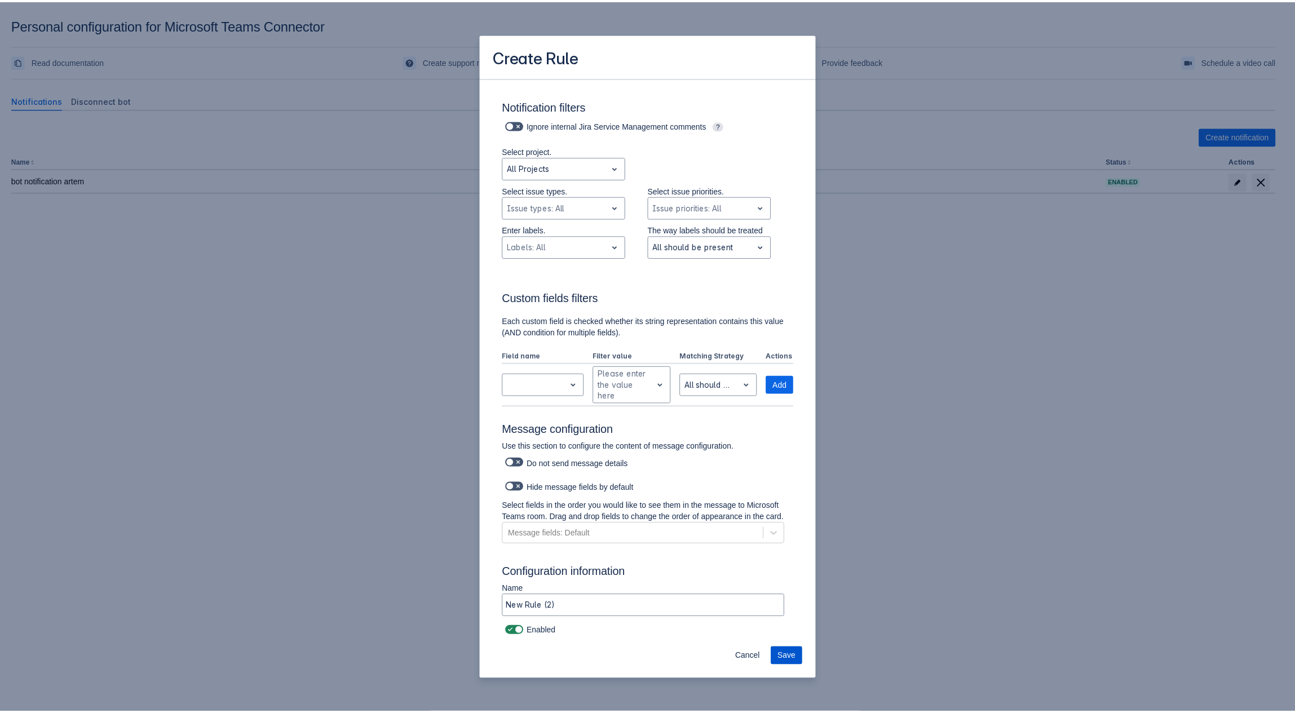
scroll to position [0, 0]
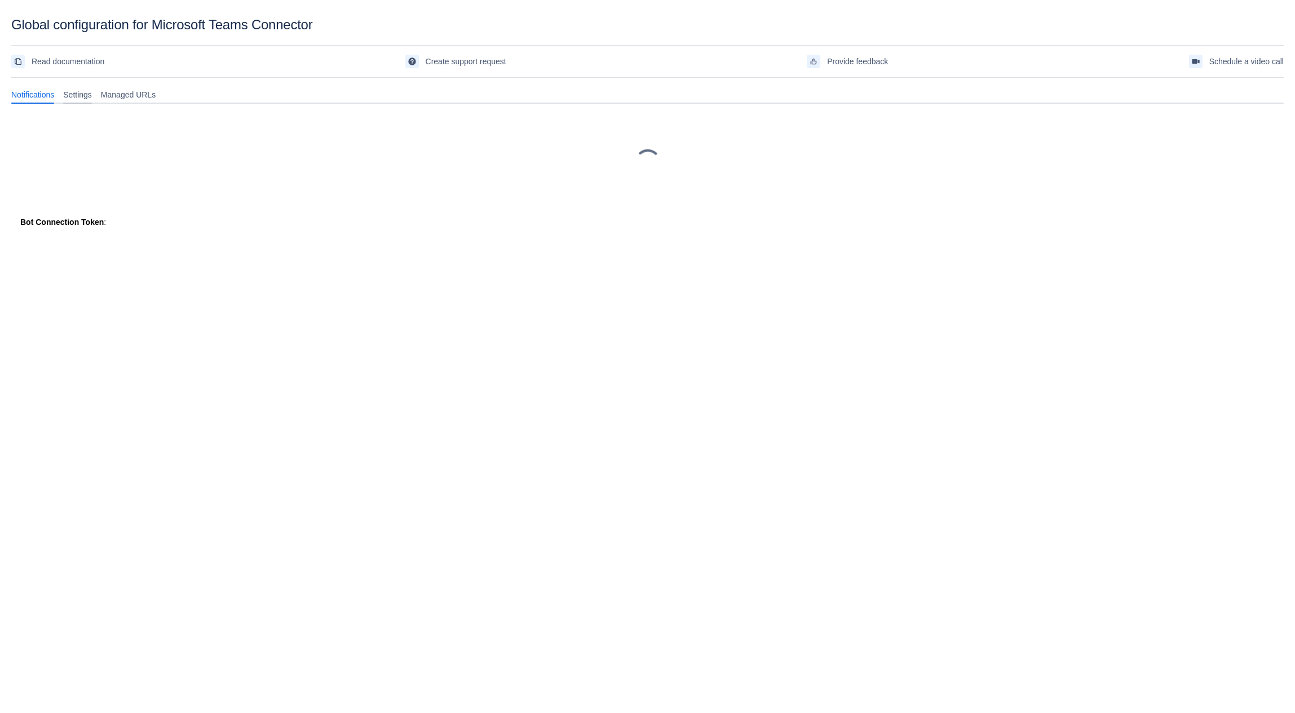
click at [82, 96] on span "Settings" at bounding box center [77, 94] width 29 height 11
click at [130, 77] on div "Read documentation Create support request Provide feedback Schedule a video call" at bounding box center [647, 61] width 1272 height 33
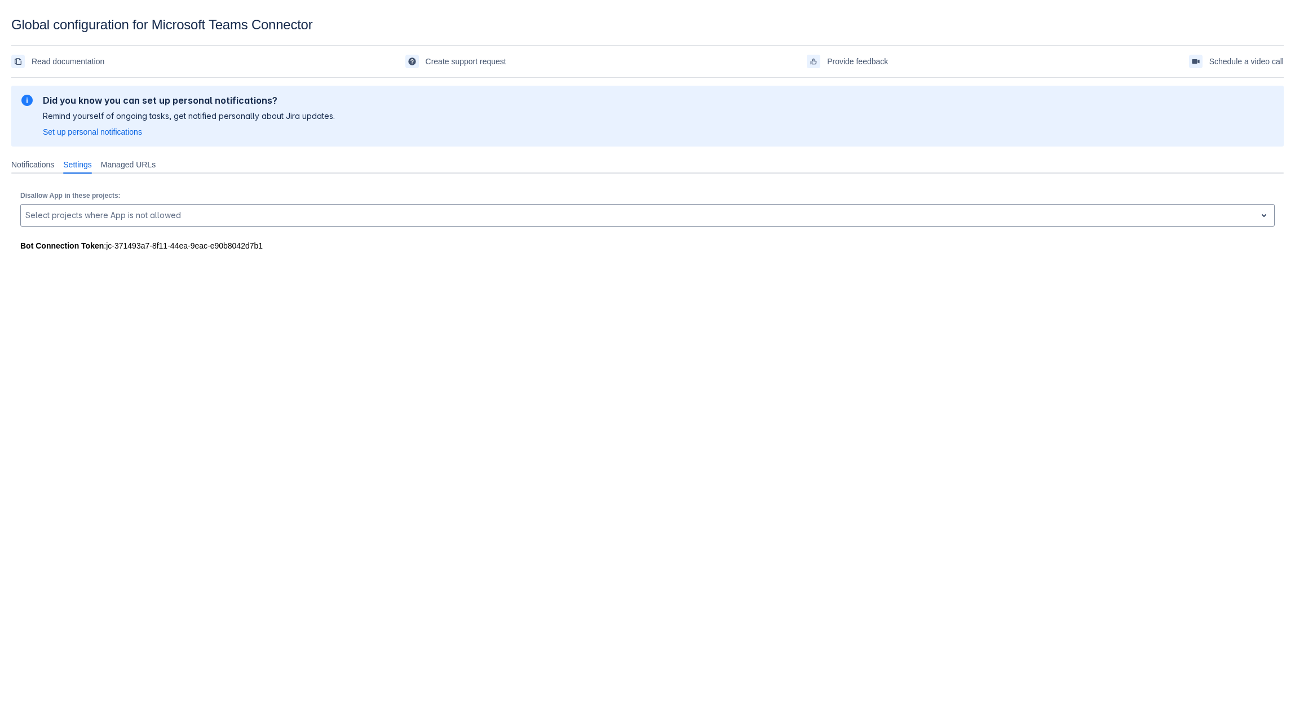
click at [130, 82] on section "Global configuration for Microsoft Teams Connector Read documentation Create su…" at bounding box center [647, 148] width 1295 height 262
click at [119, 166] on span "Managed URLs" at bounding box center [128, 164] width 55 height 11
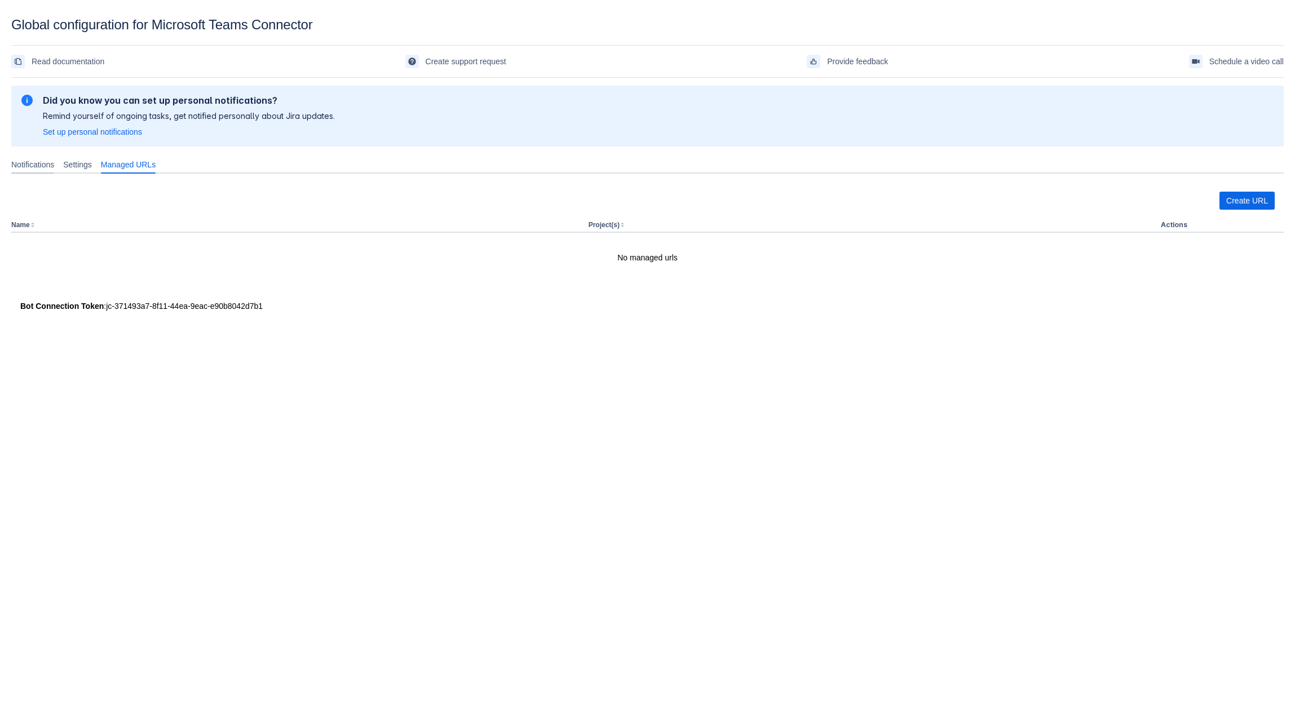
click at [46, 158] on div "Notifications" at bounding box center [33, 165] width 52 height 18
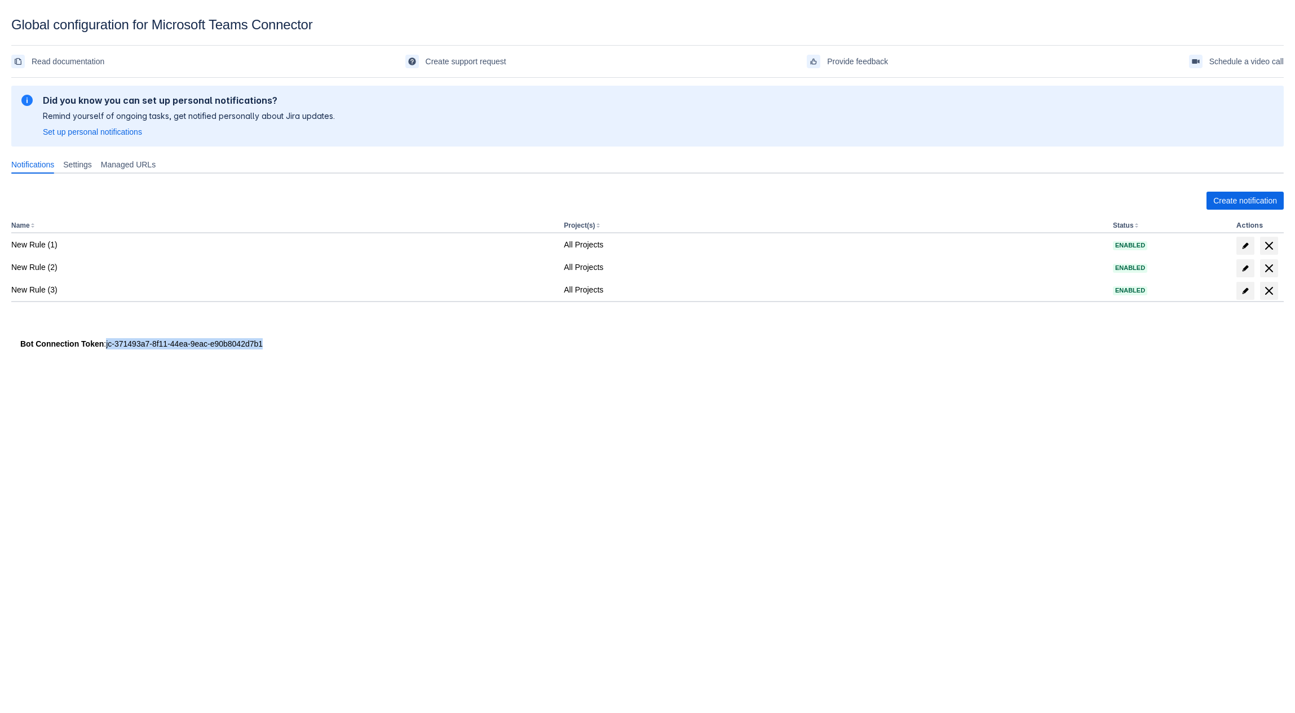
drag, startPoint x: 266, startPoint y: 346, endPoint x: 104, endPoint y: 346, distance: 161.8
click at [104, 346] on div "Bot Connection Token : jc-371493a7-8f11-44ea-9eac-e90b8042d7b1" at bounding box center [647, 343] width 1254 height 11
copy div "jc-371493a7-8f11-44ea-9eac-e90b8042d7b1"
